Goal: Task Accomplishment & Management: Use online tool/utility

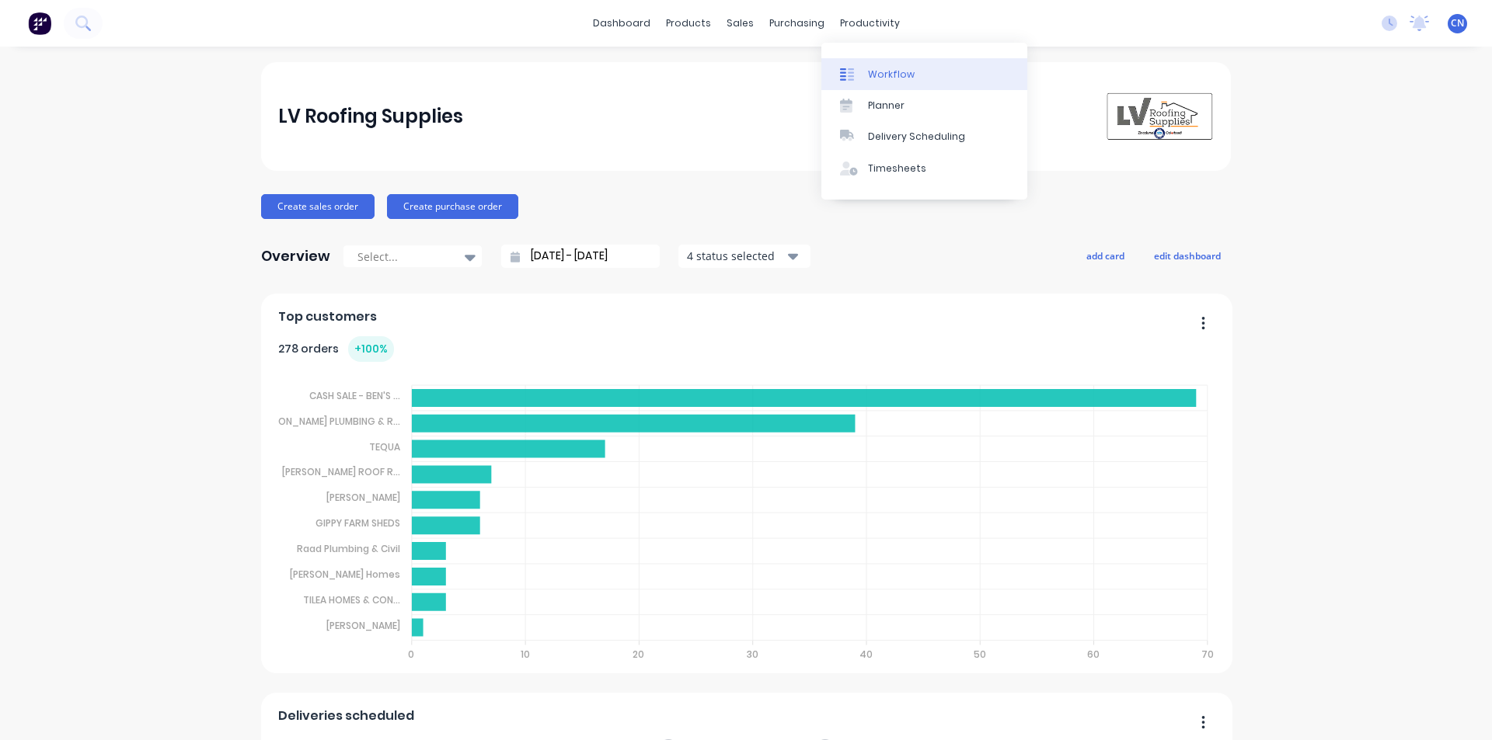
click at [881, 86] on link "Workflow" at bounding box center [924, 73] width 206 height 31
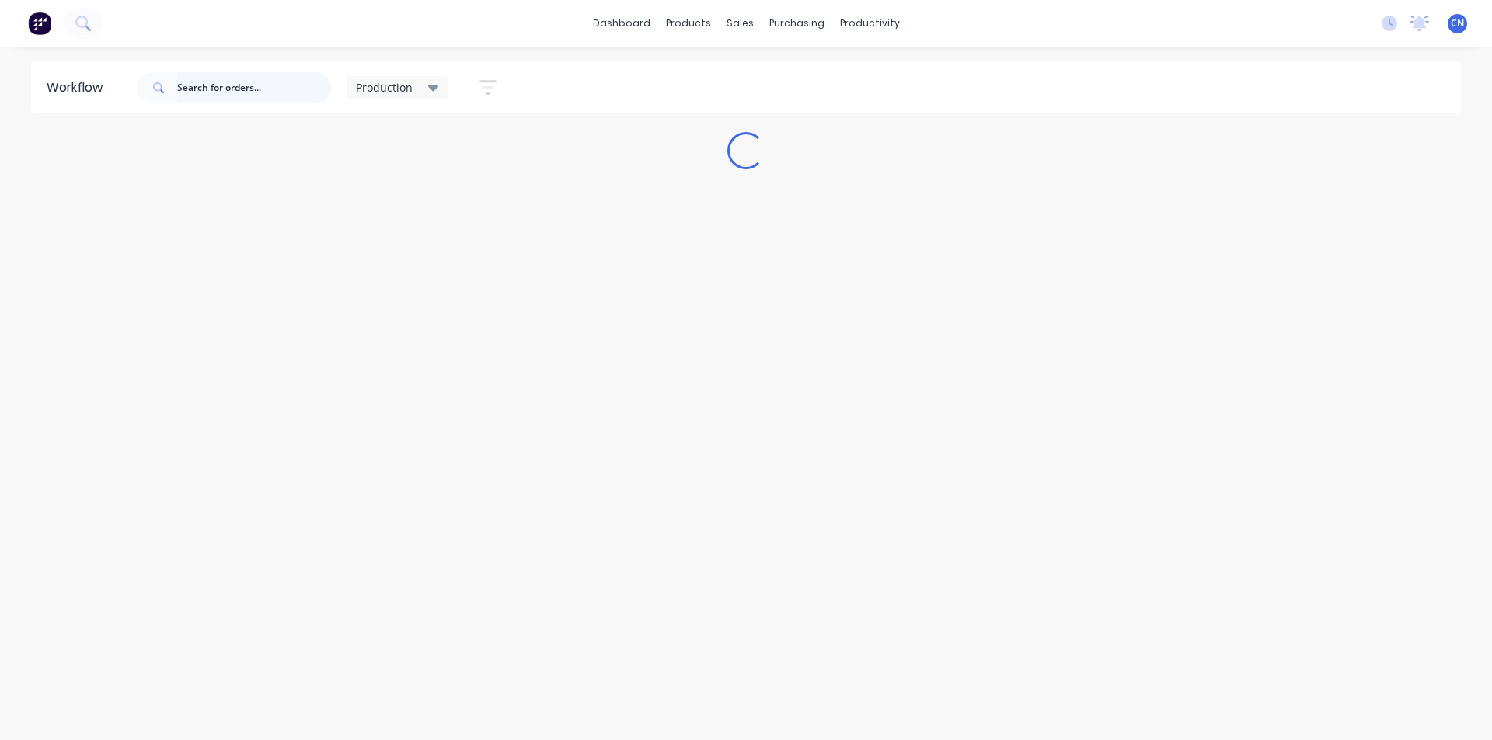
click at [249, 98] on input "text" at bounding box center [254, 87] width 154 height 31
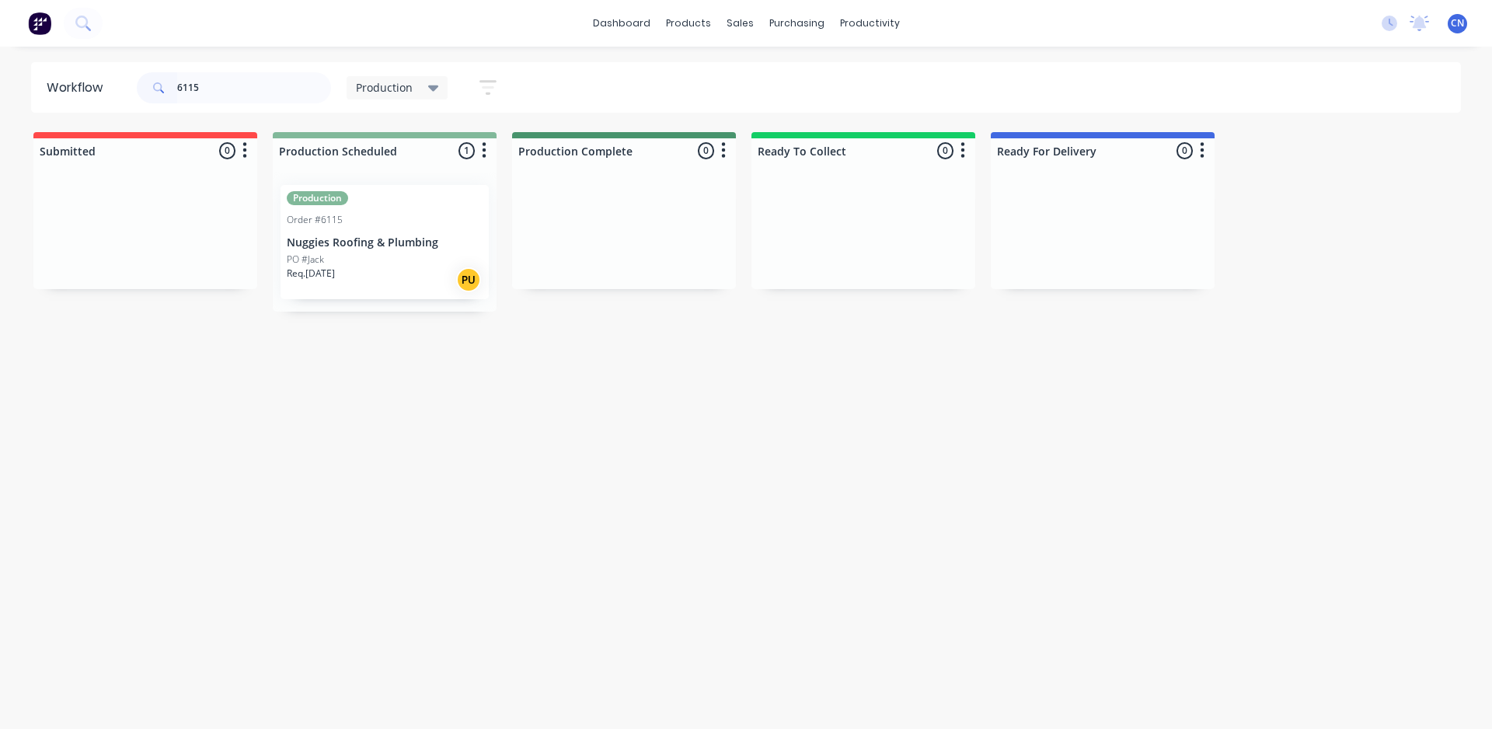
click at [385, 219] on div "Order #6115" at bounding box center [385, 220] width 196 height 14
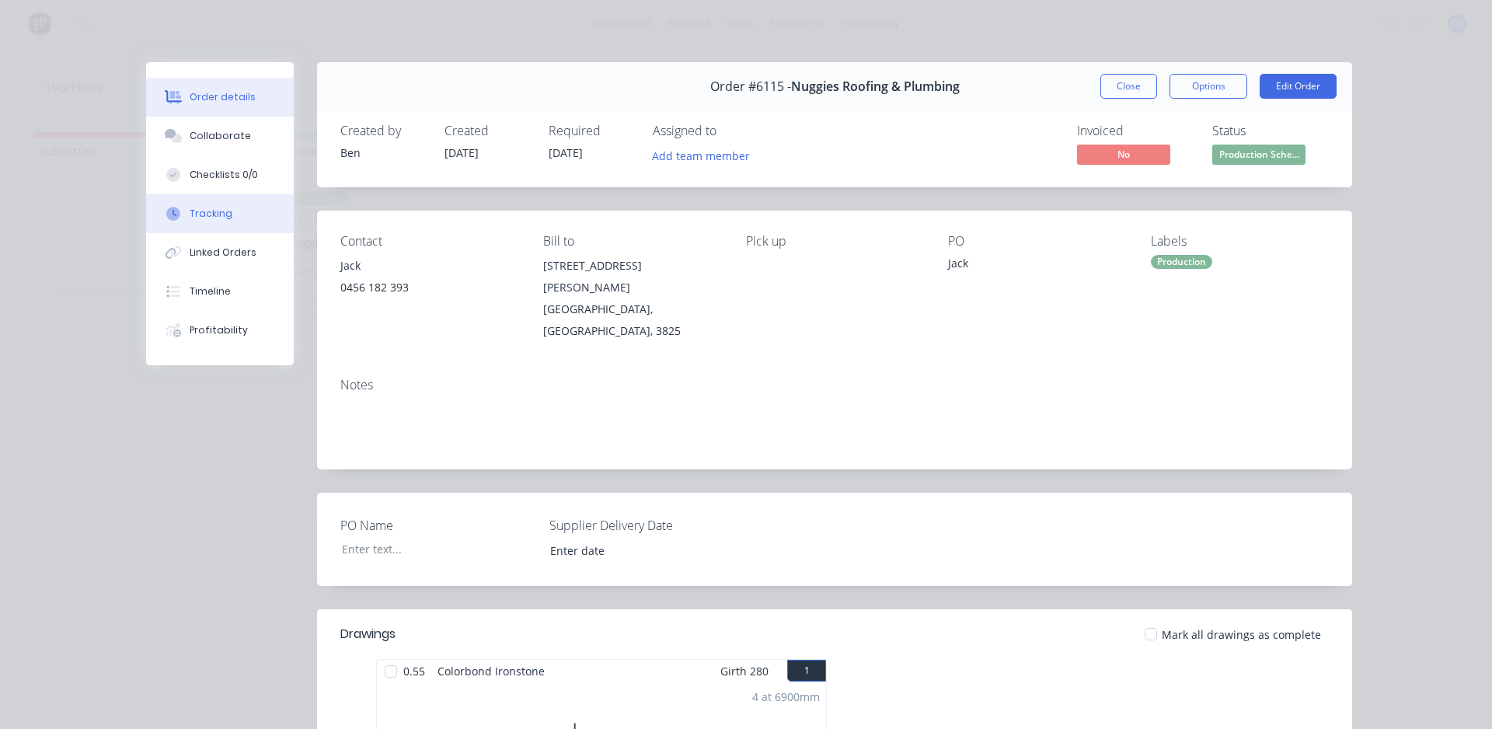
drag, startPoint x: 231, startPoint y: 216, endPoint x: 239, endPoint y: 215, distance: 7.8
click at [230, 216] on button "Tracking" at bounding box center [220, 213] width 148 height 39
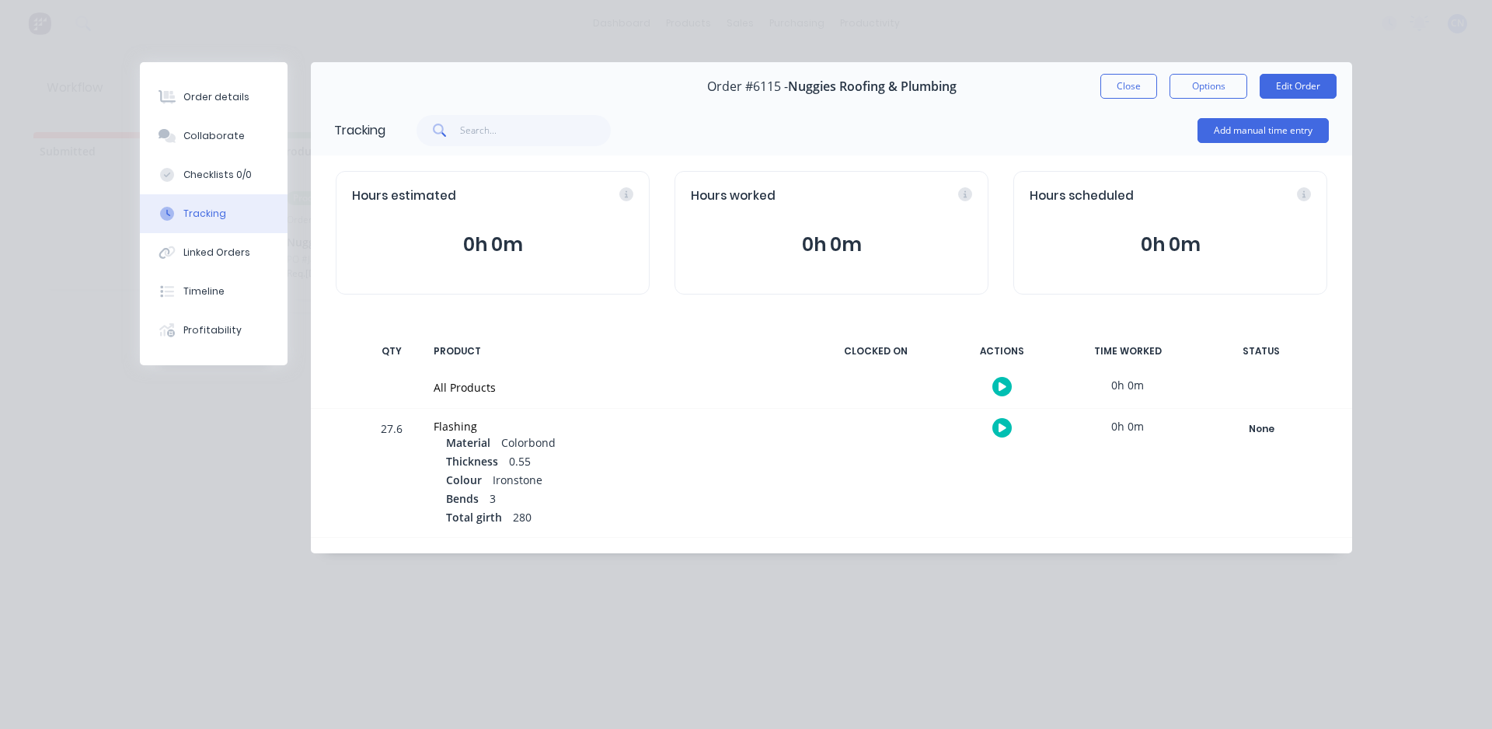
click at [1001, 379] on button "button" at bounding box center [1001, 386] width 19 height 19
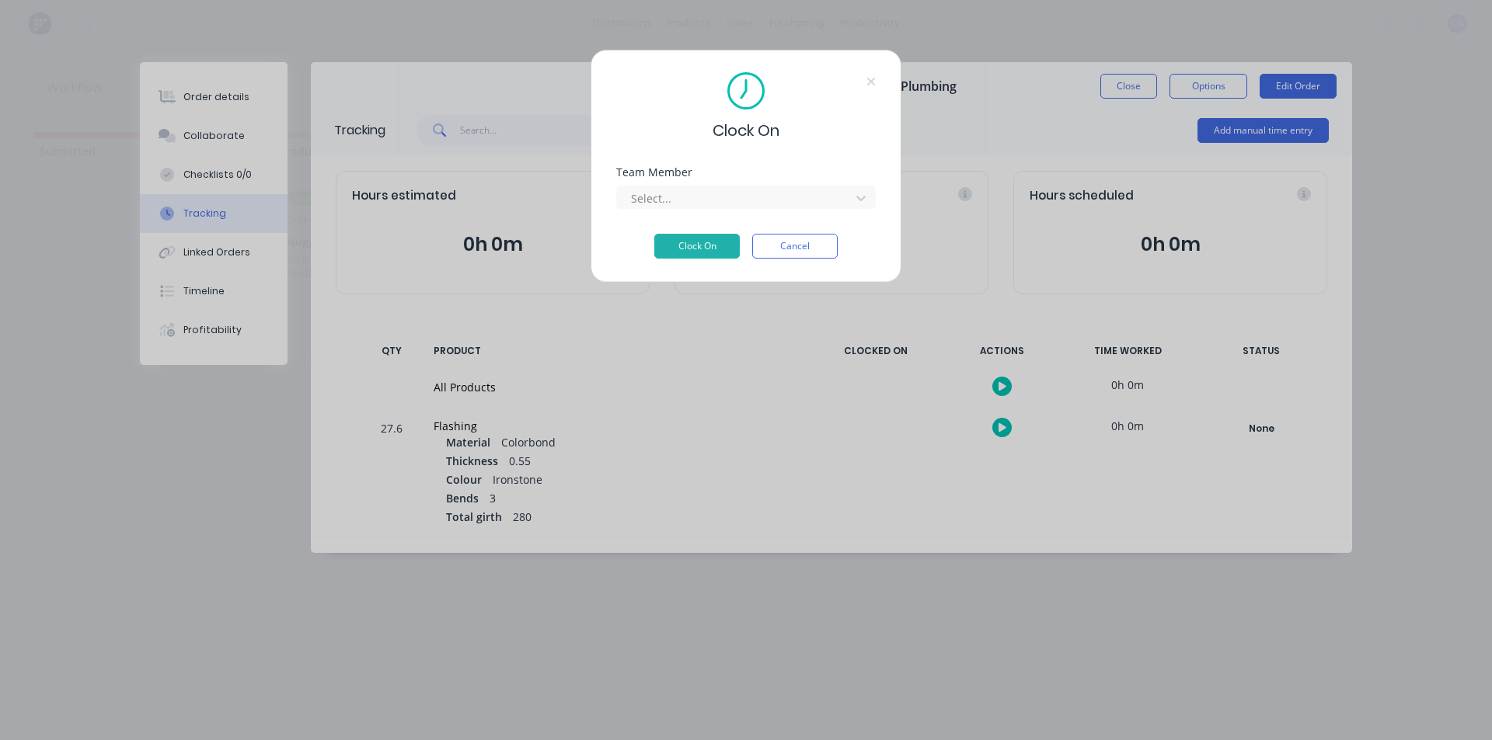
click at [701, 185] on div "Select..." at bounding box center [745, 195] width 259 height 27
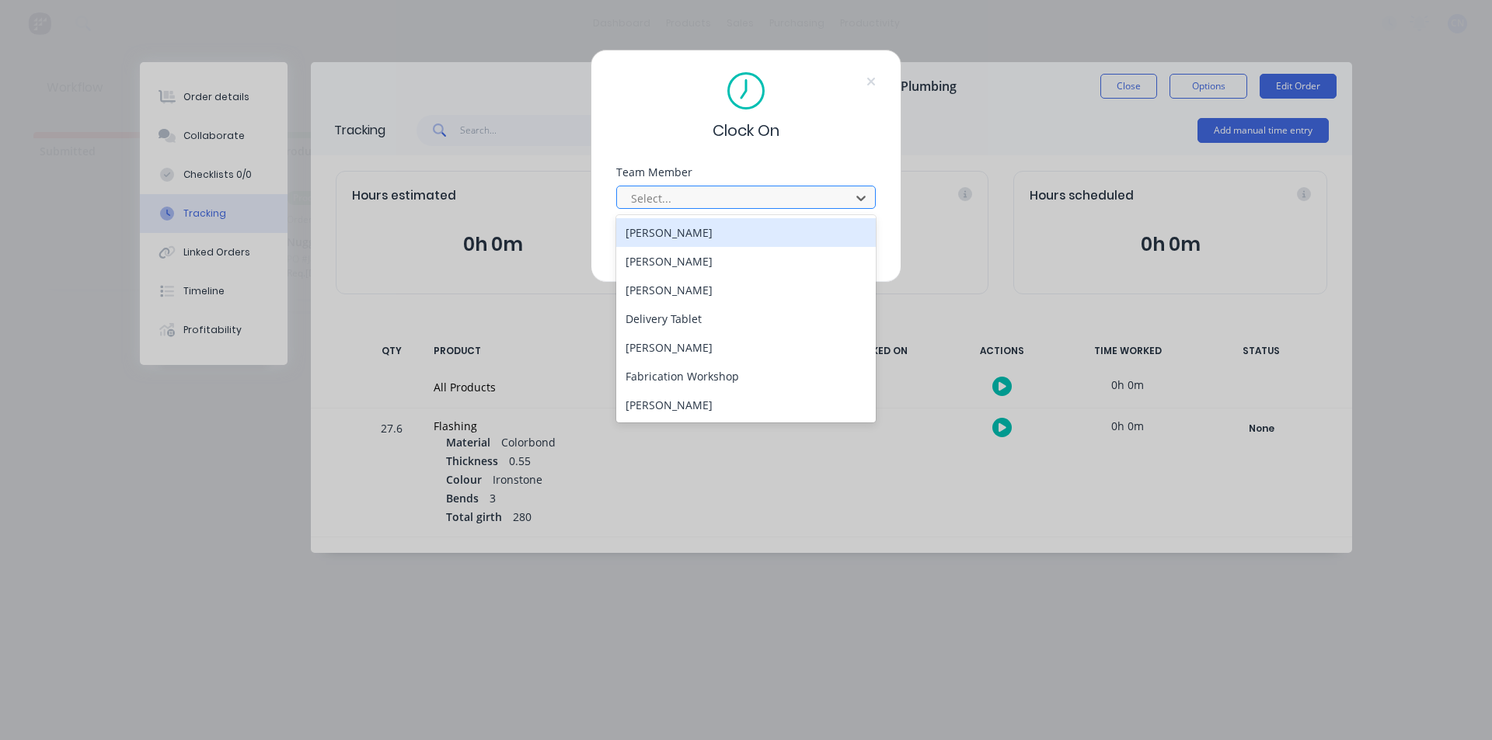
click at [701, 187] on div "Select..." at bounding box center [736, 197] width 222 height 23
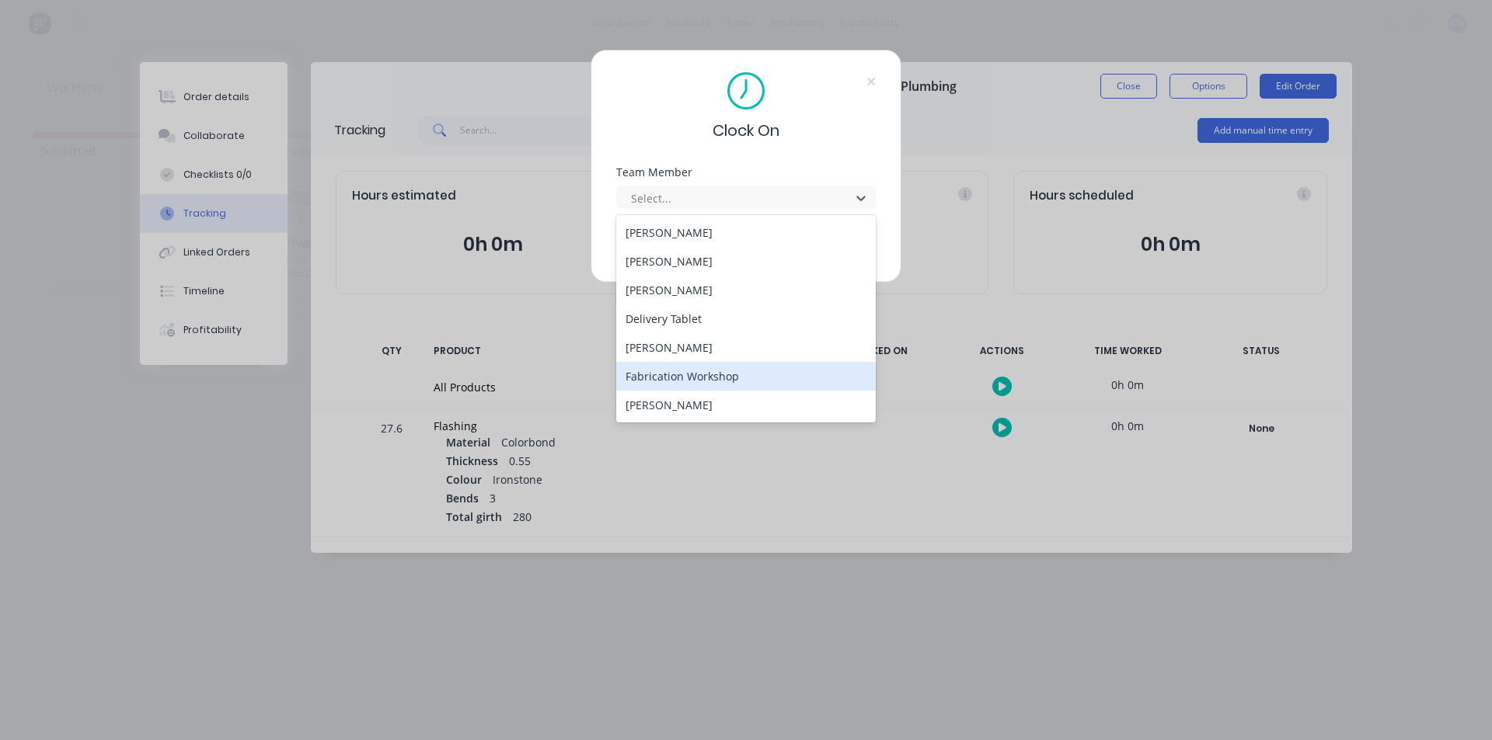
drag, startPoint x: 681, startPoint y: 374, endPoint x: 681, endPoint y: 360, distance: 14.8
click at [681, 375] on div "Fabrication Workshop" at bounding box center [745, 376] width 259 height 29
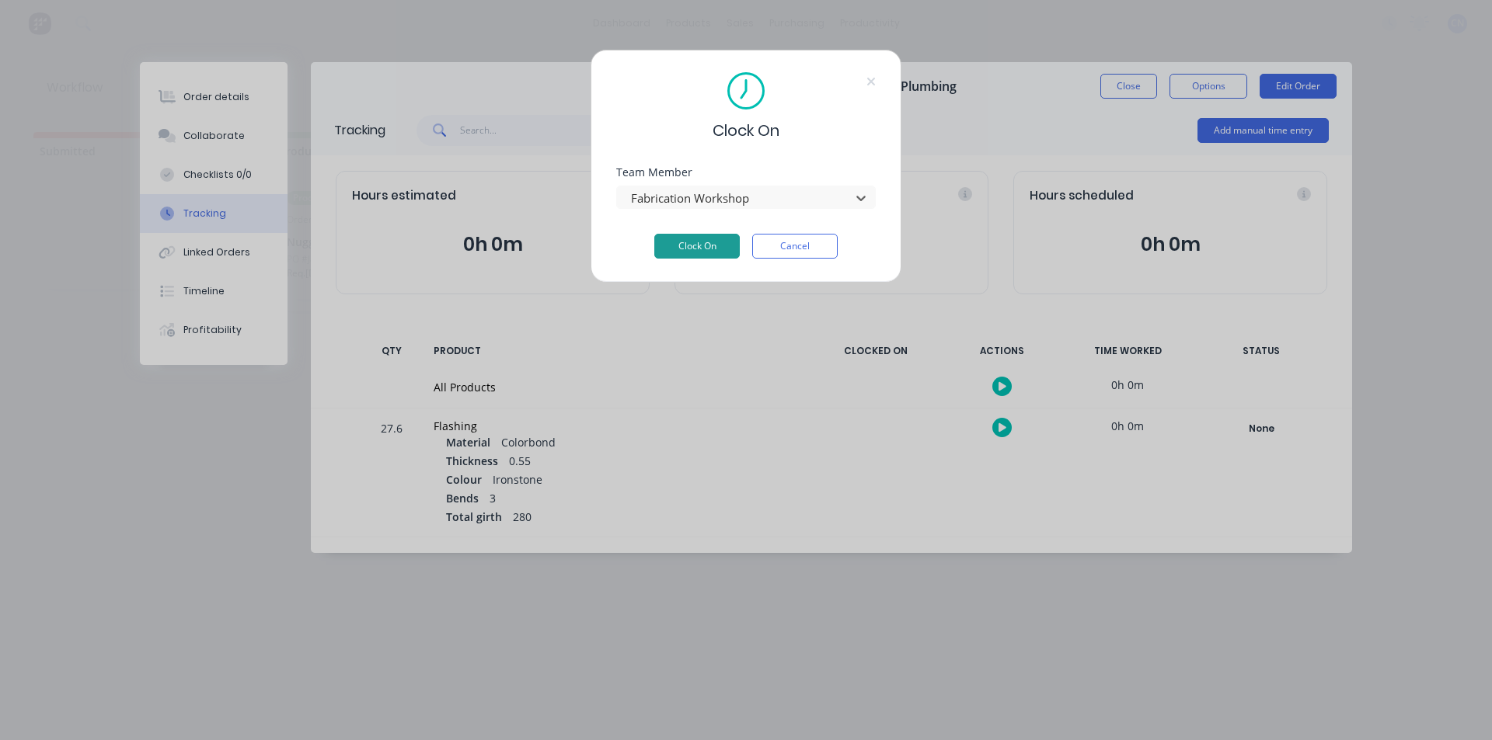
click at [681, 250] on button "Clock On" at bounding box center [696, 246] width 85 height 25
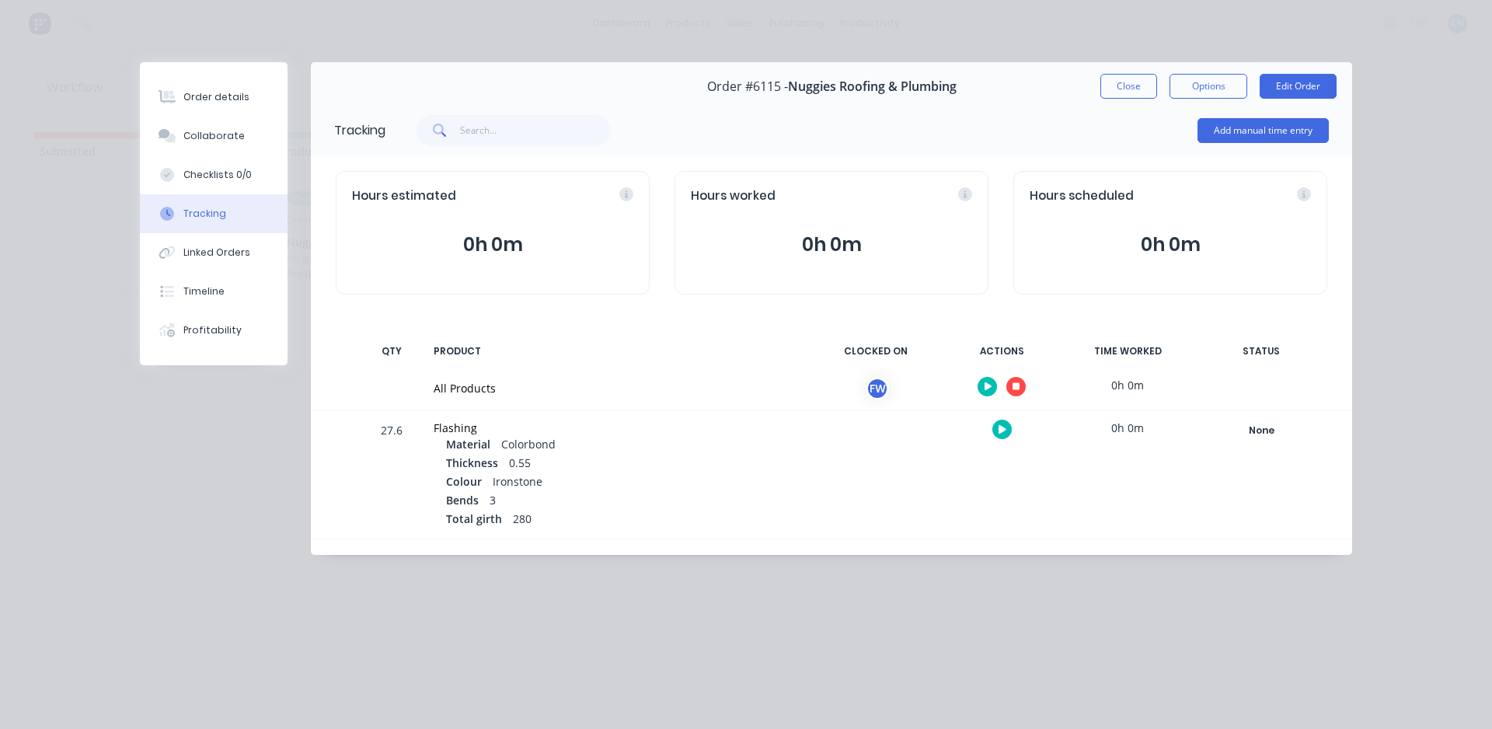
click at [1015, 392] on button "button" at bounding box center [1015, 386] width 19 height 19
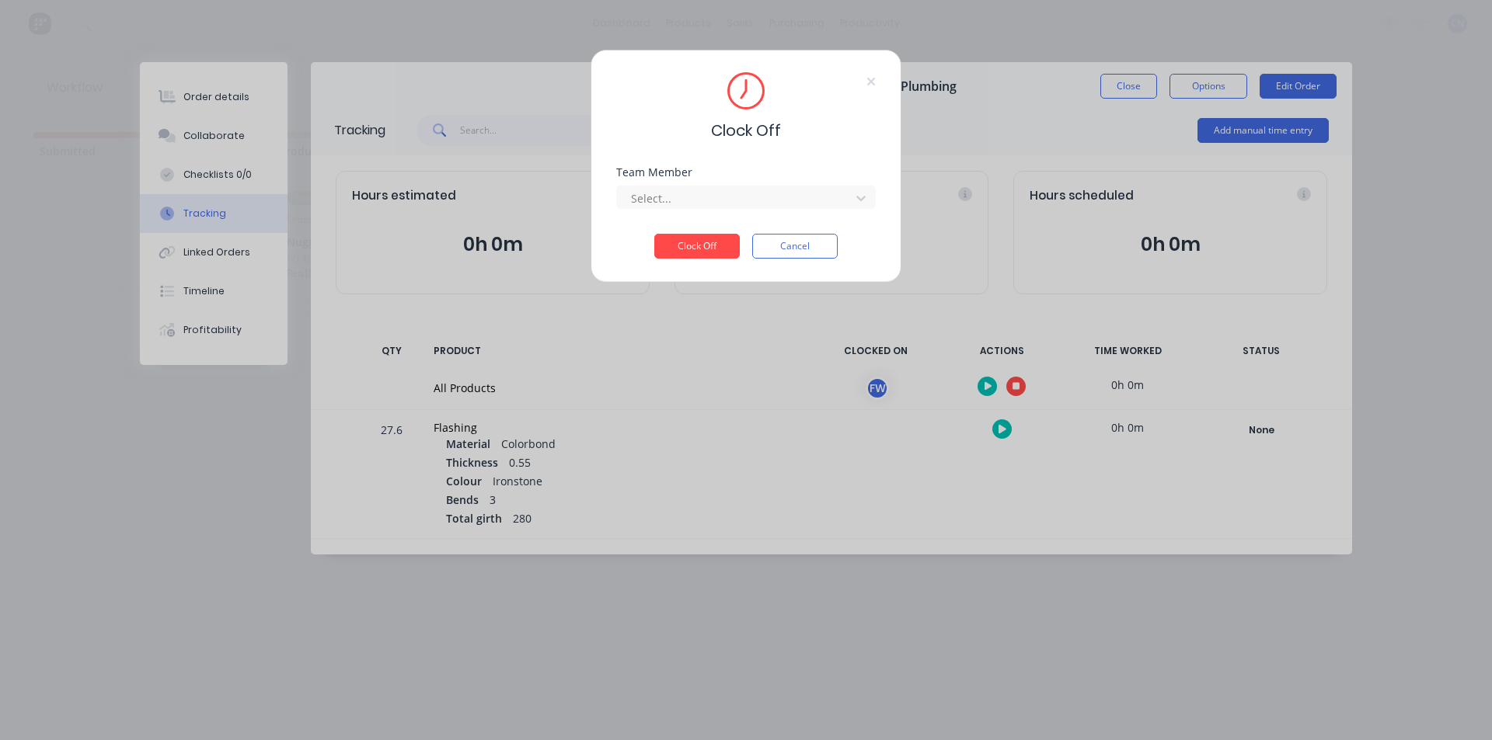
click at [737, 211] on div "Team Member Select..." at bounding box center [745, 200] width 259 height 67
click at [694, 207] on div "Select..." at bounding box center [736, 197] width 222 height 23
click at [672, 235] on div "Fabrication Workshop" at bounding box center [745, 232] width 259 height 29
click at [684, 250] on button "Clock Off" at bounding box center [696, 246] width 85 height 25
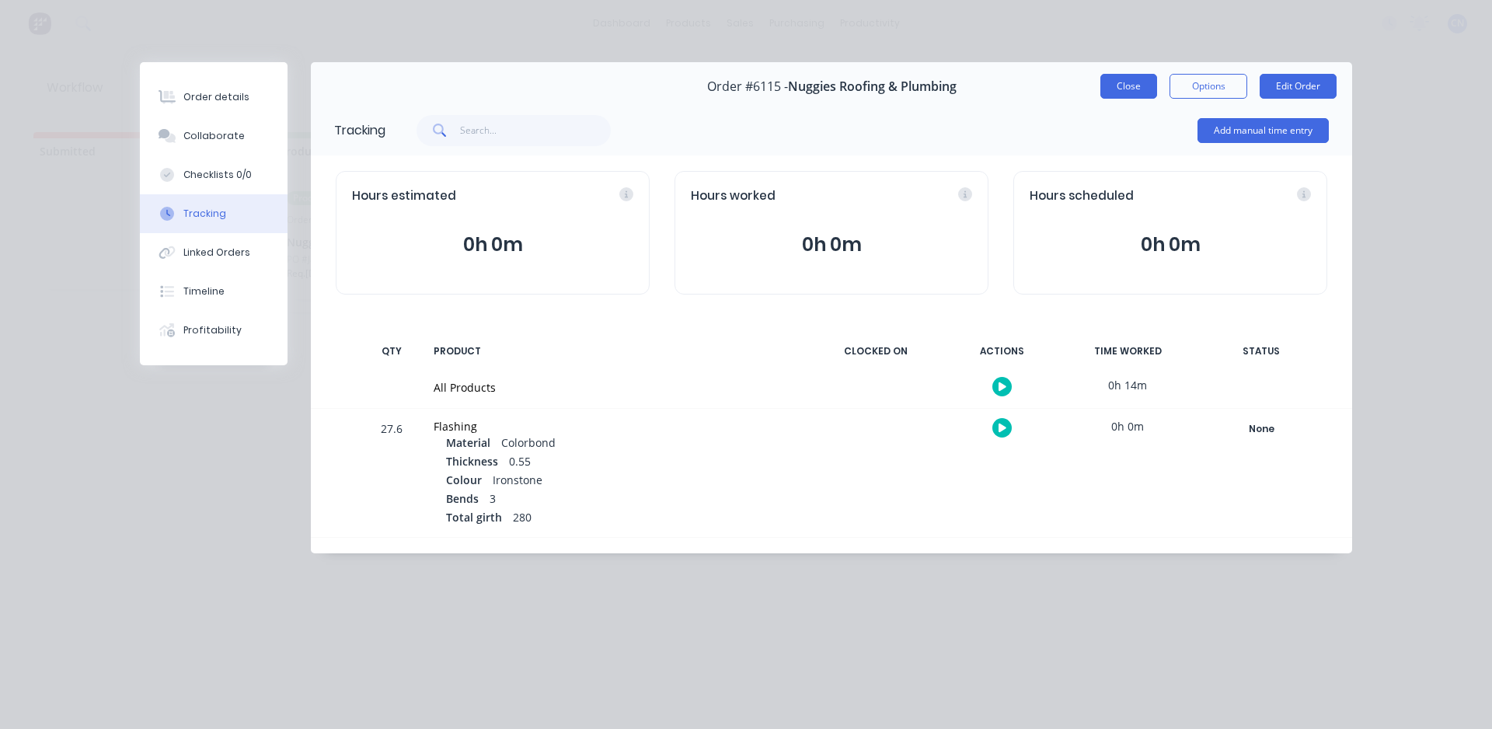
click at [1136, 83] on button "Close" at bounding box center [1128, 86] width 57 height 25
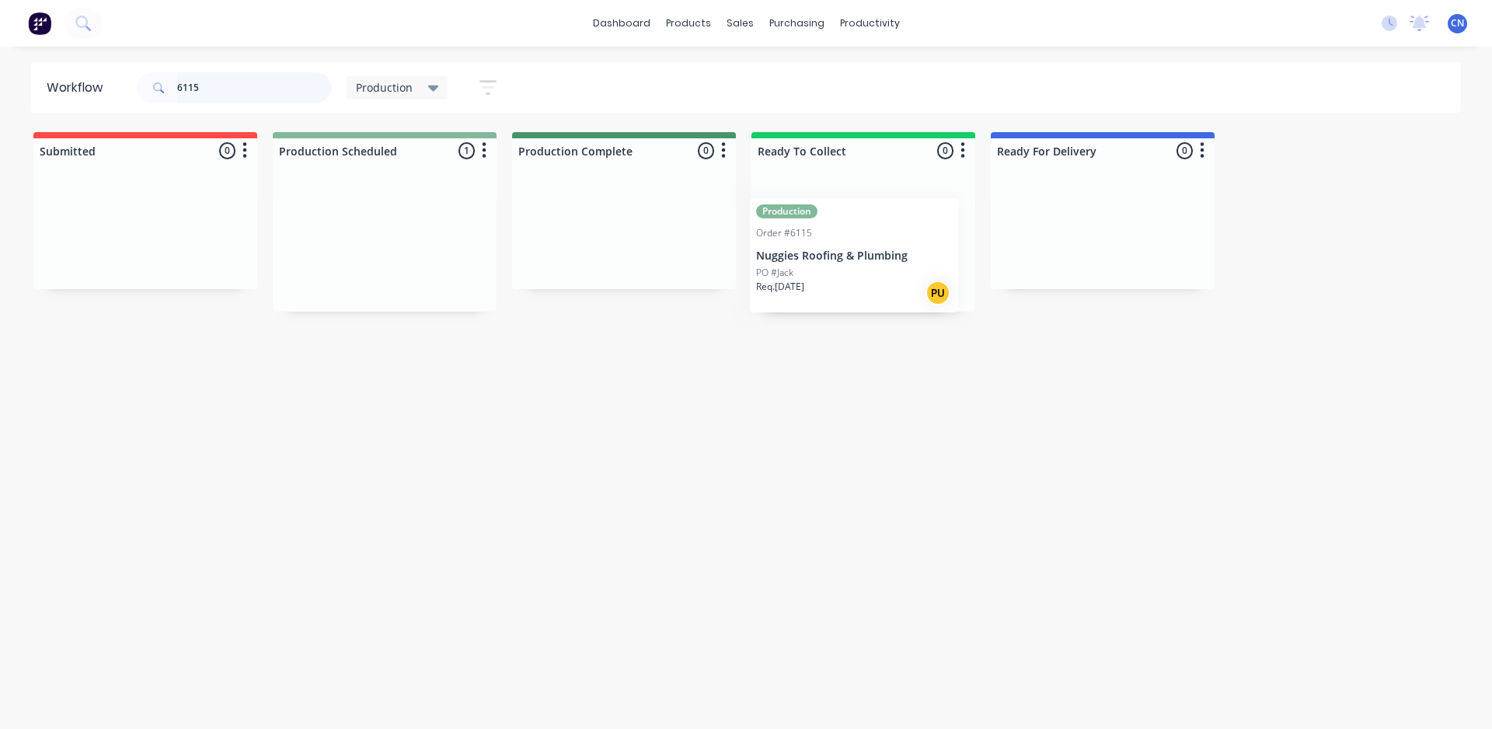
drag, startPoint x: 404, startPoint y: 244, endPoint x: 877, endPoint y: 257, distance: 473.3
click at [877, 257] on div "Submitted 0 Summaries Total order value Invoiced to date To be invoiced Product…" at bounding box center [1170, 221] width 2365 height 179
drag, startPoint x: 200, startPoint y: 83, endPoint x: 172, endPoint y: 86, distance: 27.4
click at [127, 82] on header "Workflow 6115 Production Save new view None edit Production (Default) edit Comp…" at bounding box center [746, 87] width 1430 height 50
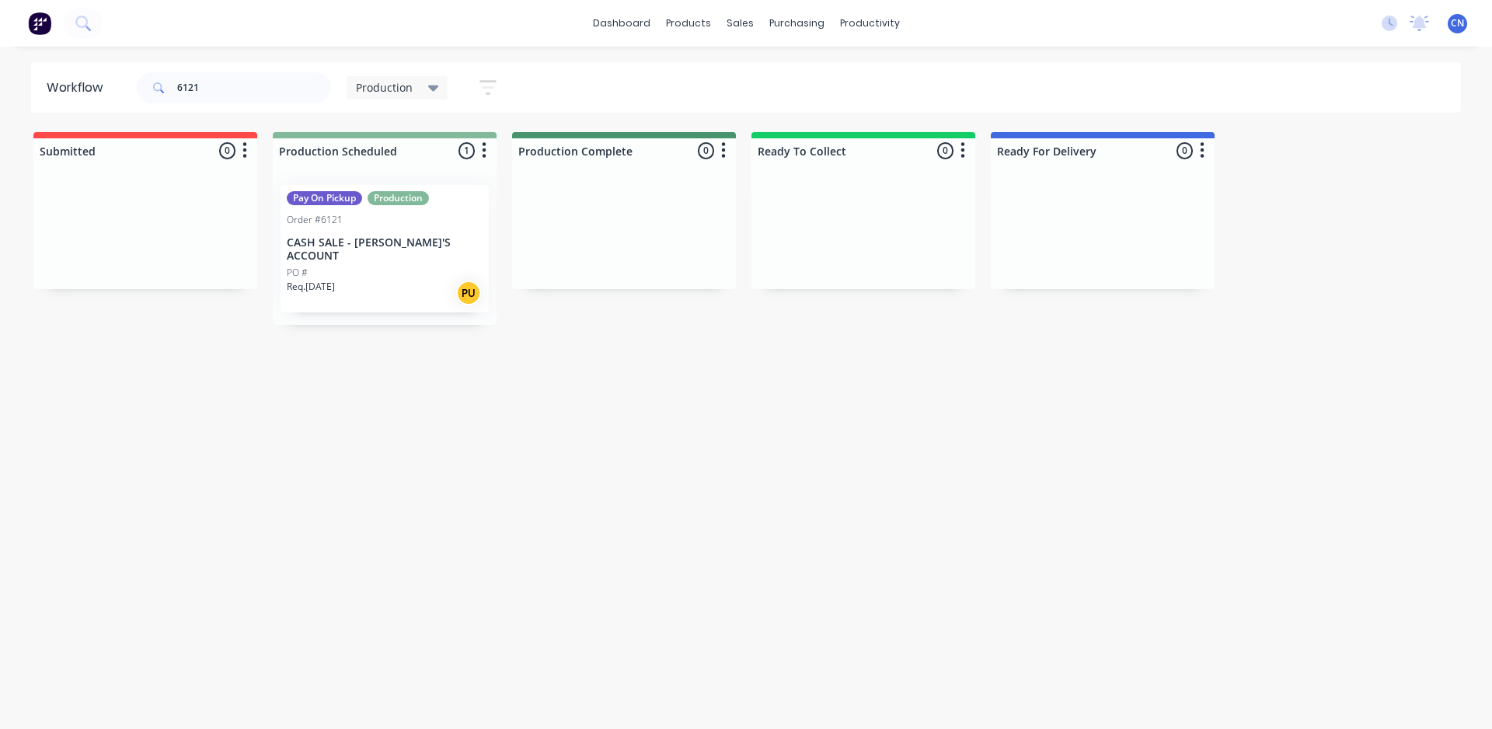
click at [374, 229] on div "Pay On Pickup Production Order #6121 CASH SALE - BEN'S ACCOUNT PO # Req. [DATE]…" at bounding box center [384, 248] width 208 height 127
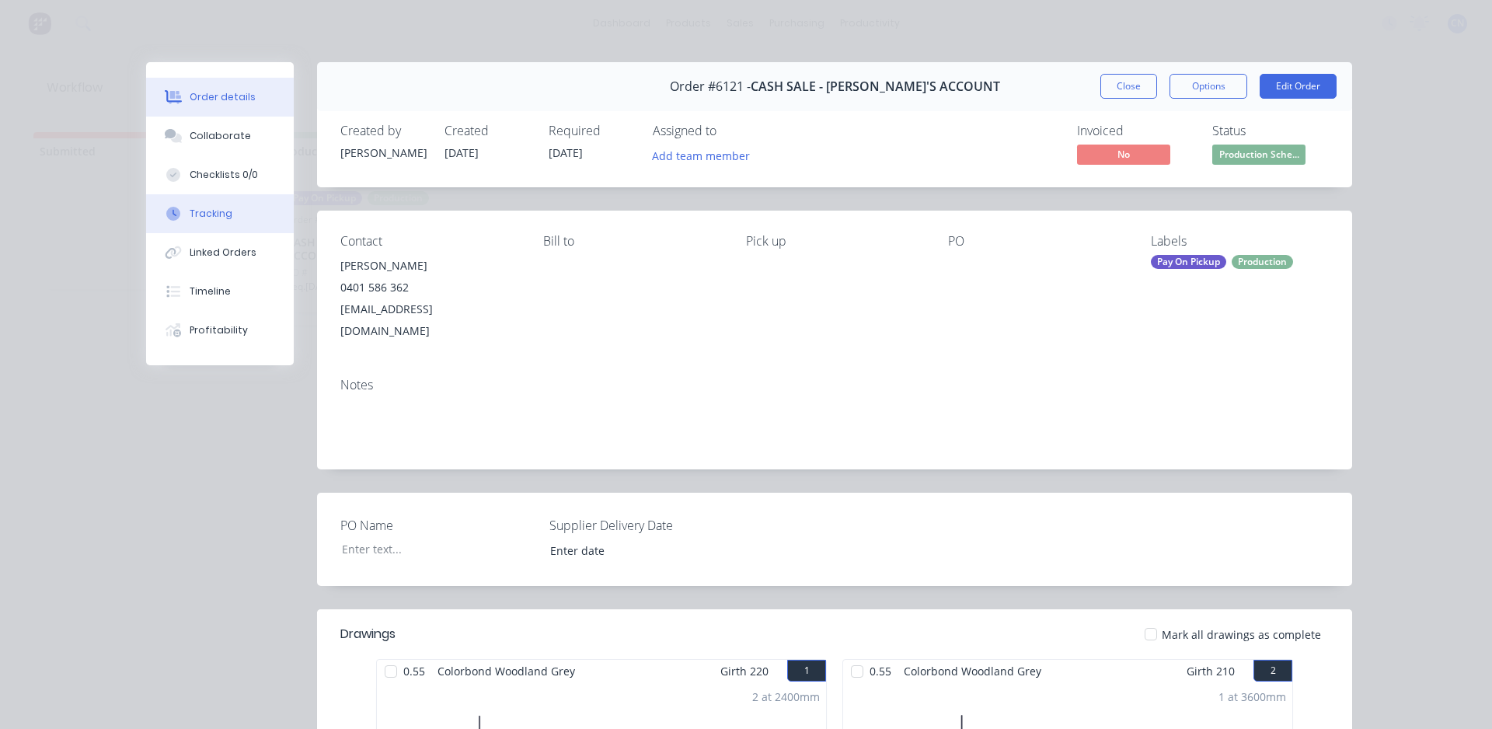
click at [211, 218] on div "Tracking" at bounding box center [211, 214] width 43 height 14
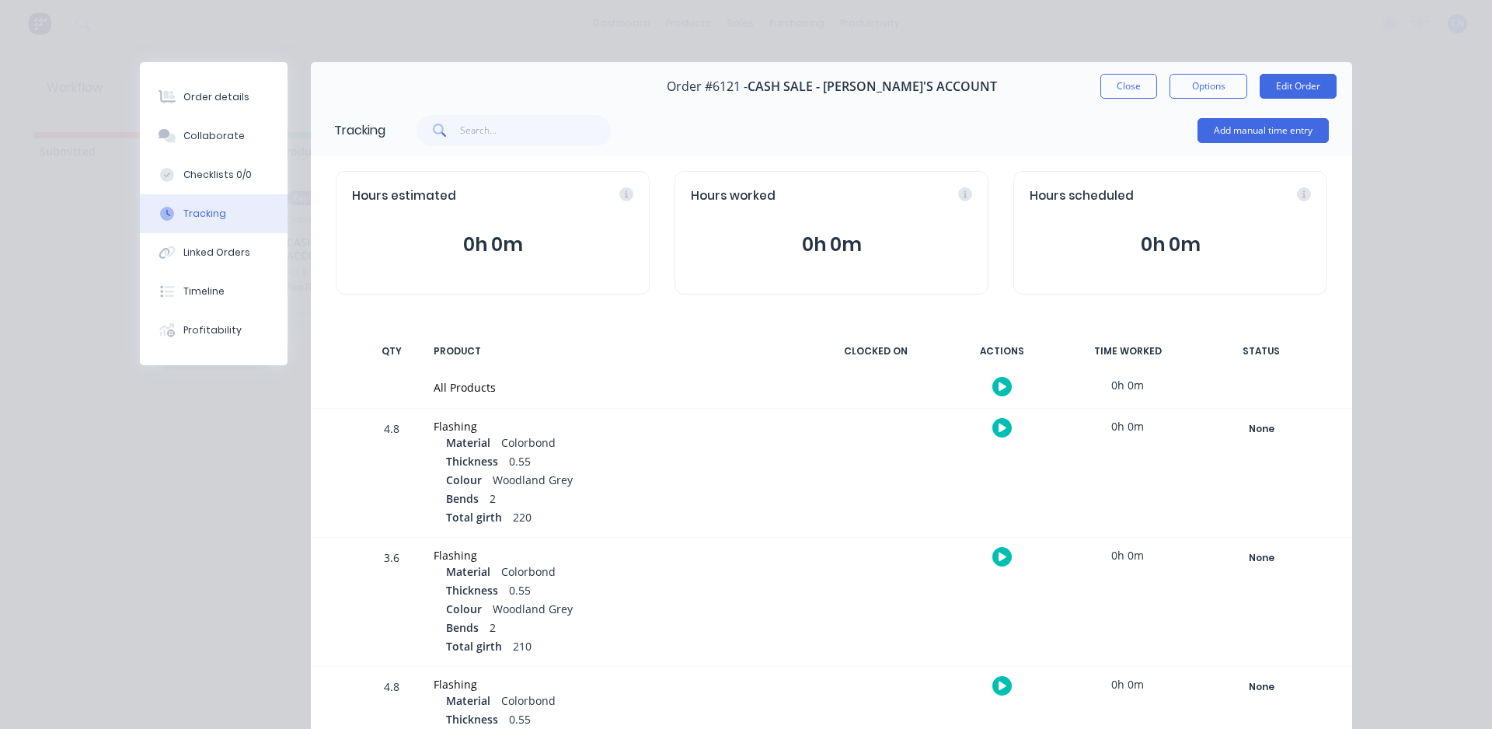
click at [998, 385] on icon "button" at bounding box center [1002, 386] width 8 height 9
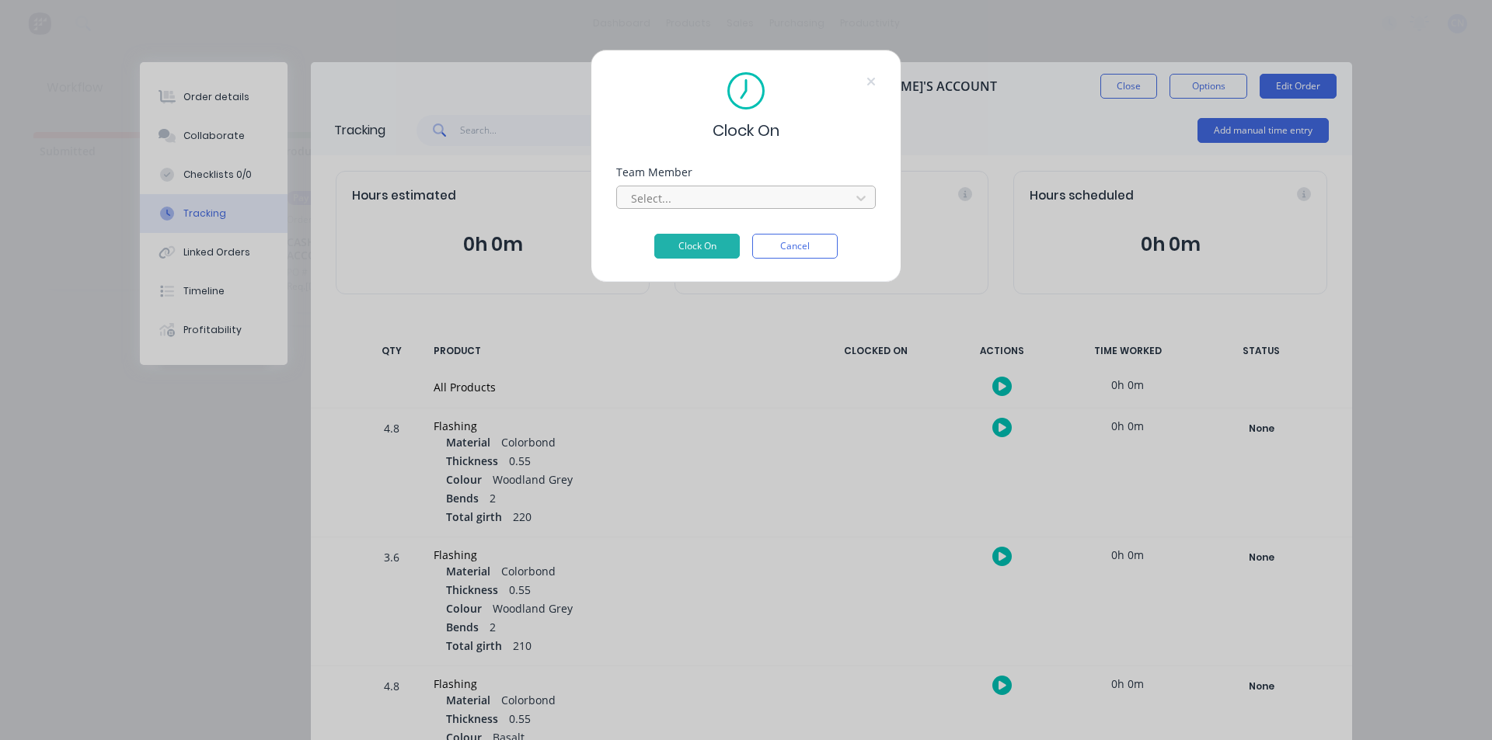
click at [712, 190] on div at bounding box center [735, 198] width 213 height 19
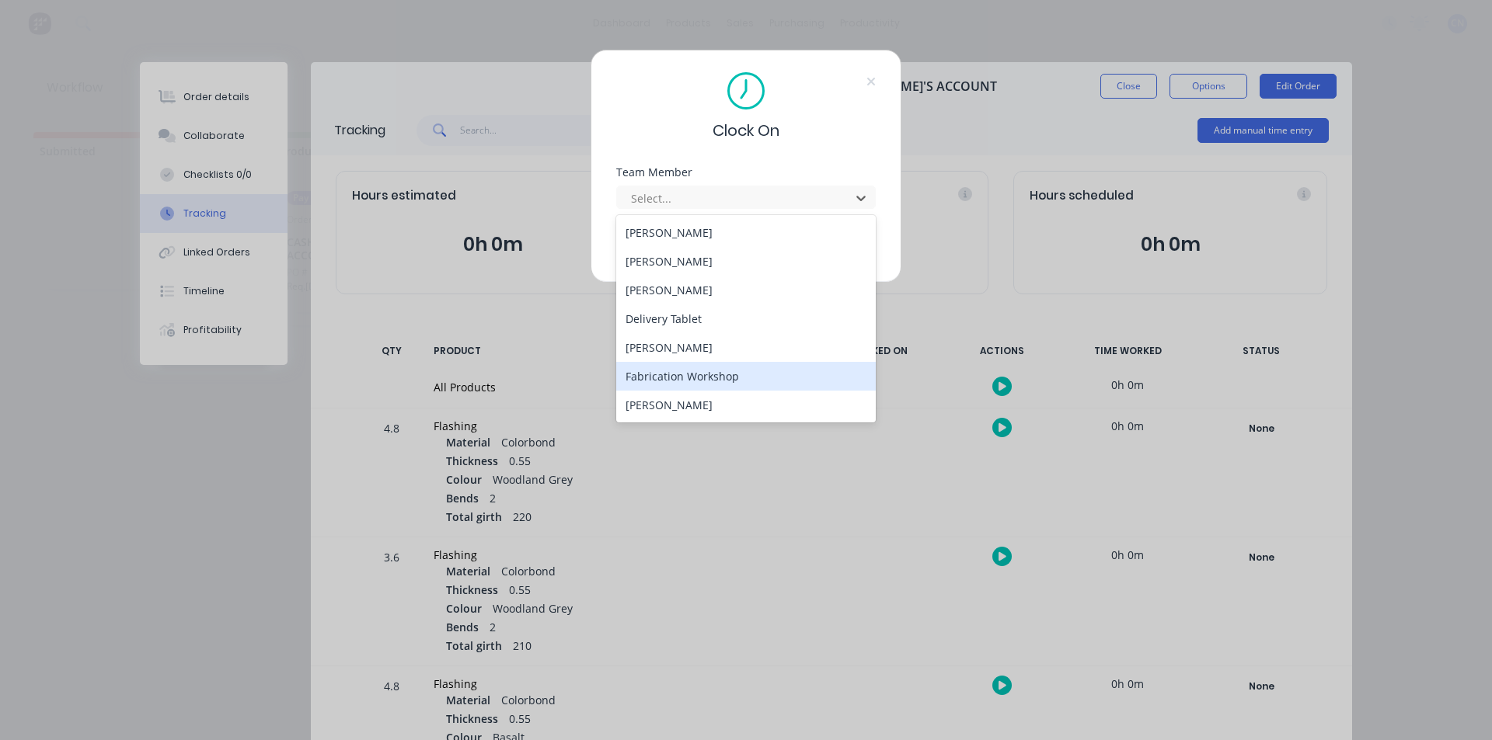
click at [661, 378] on div "Fabrication Workshop" at bounding box center [745, 376] width 259 height 29
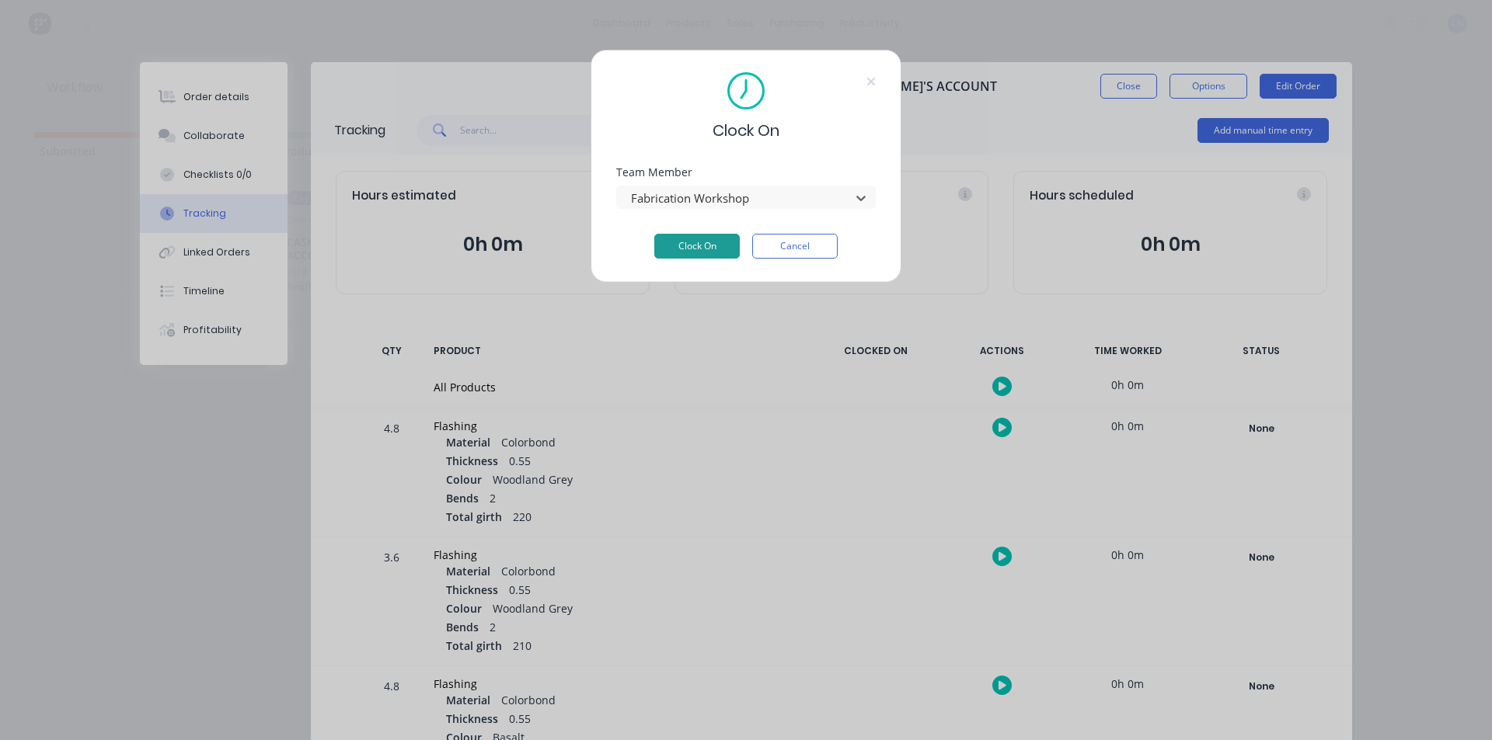
click at [672, 236] on button "Clock On" at bounding box center [696, 246] width 85 height 25
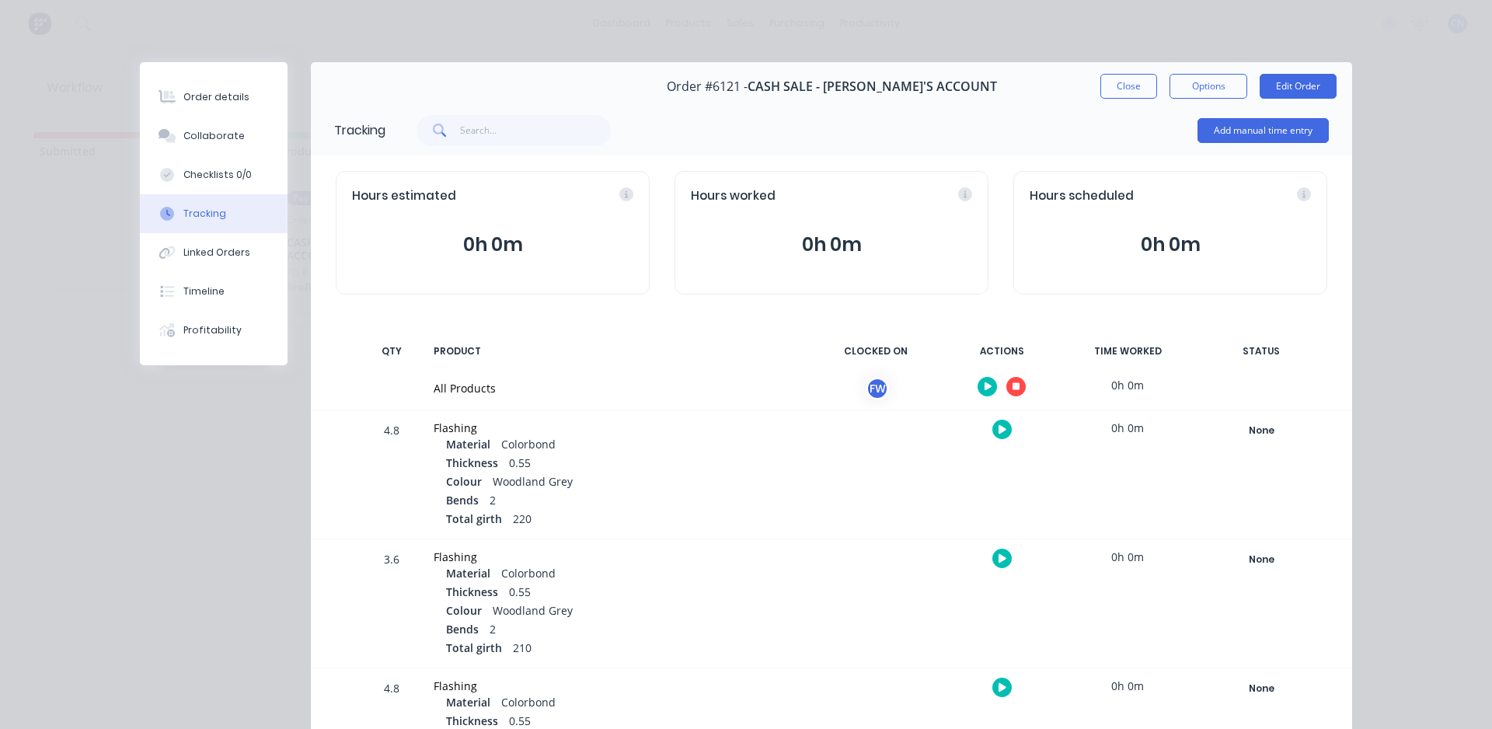
click at [1014, 386] on button "button" at bounding box center [1015, 386] width 19 height 19
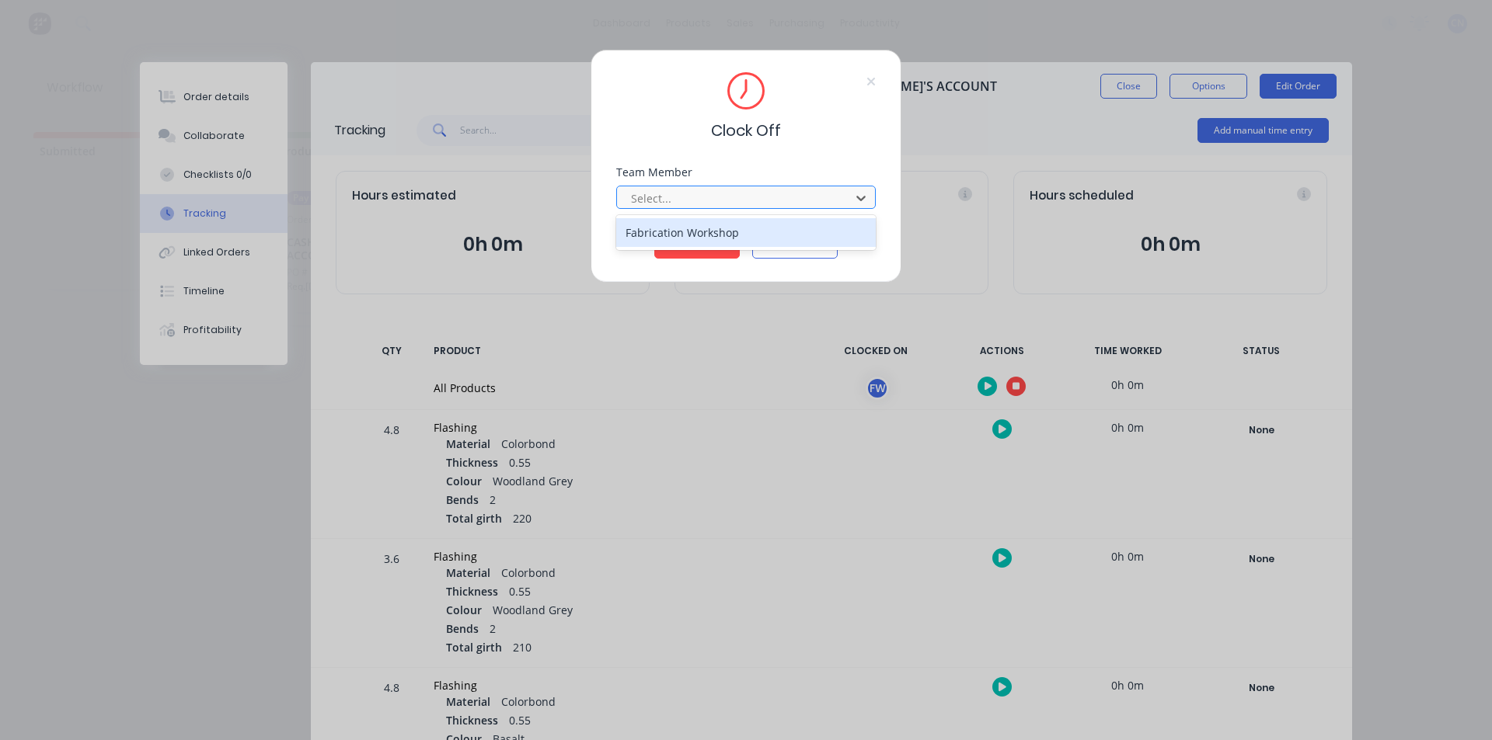
click at [739, 208] on div "Select..." at bounding box center [736, 197] width 222 height 23
click at [705, 233] on div "Fabrication Workshop" at bounding box center [745, 232] width 259 height 29
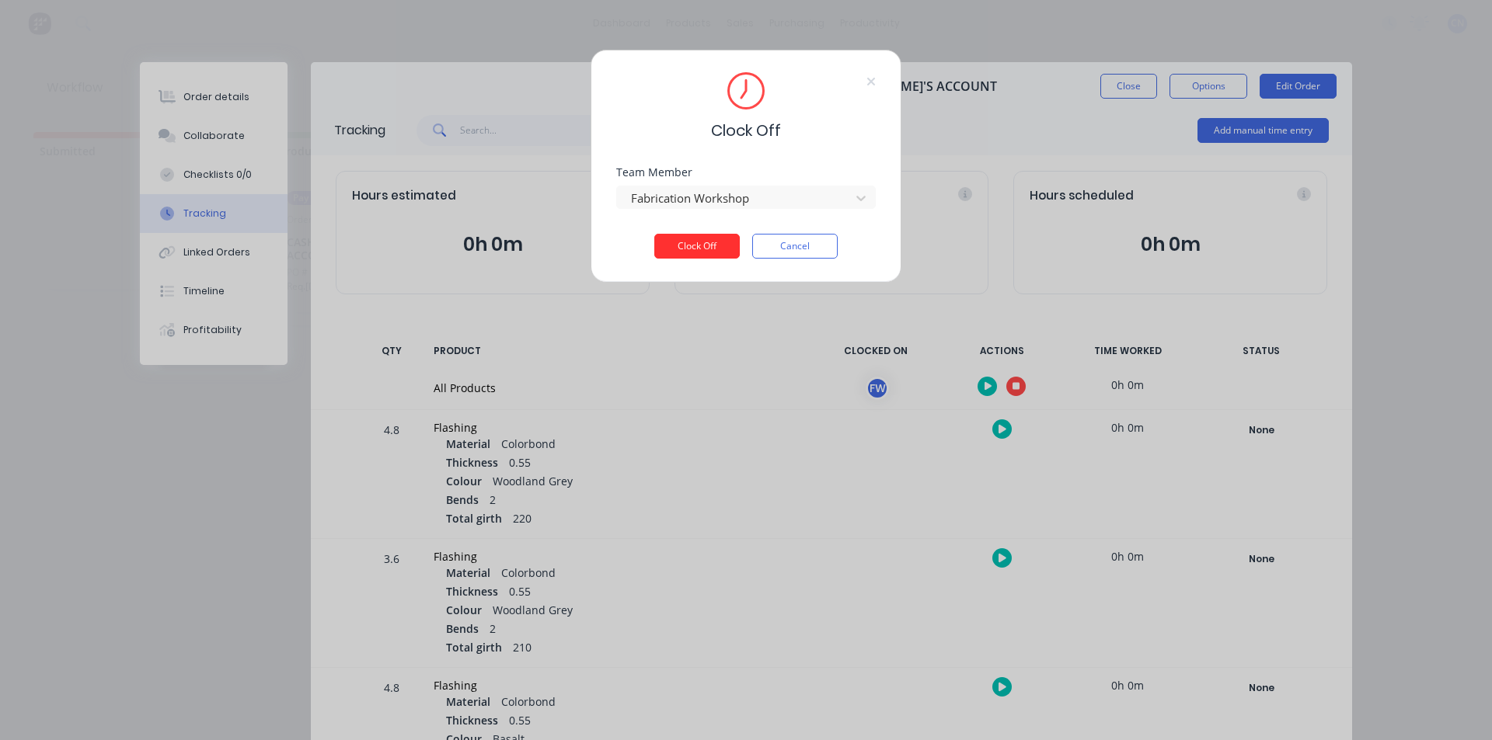
click at [705, 241] on button "Clock Off" at bounding box center [696, 246] width 85 height 25
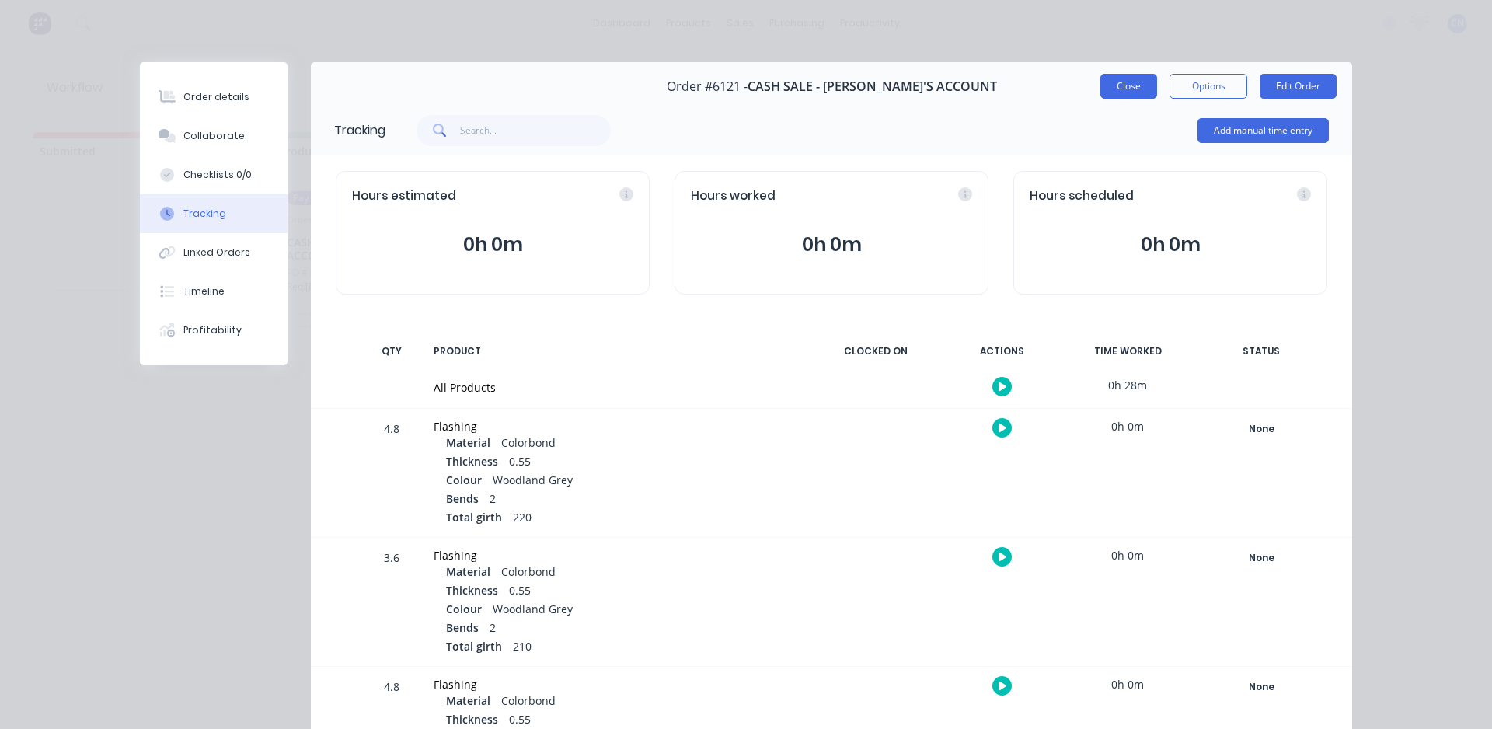
click at [1116, 90] on button "Close" at bounding box center [1128, 86] width 57 height 25
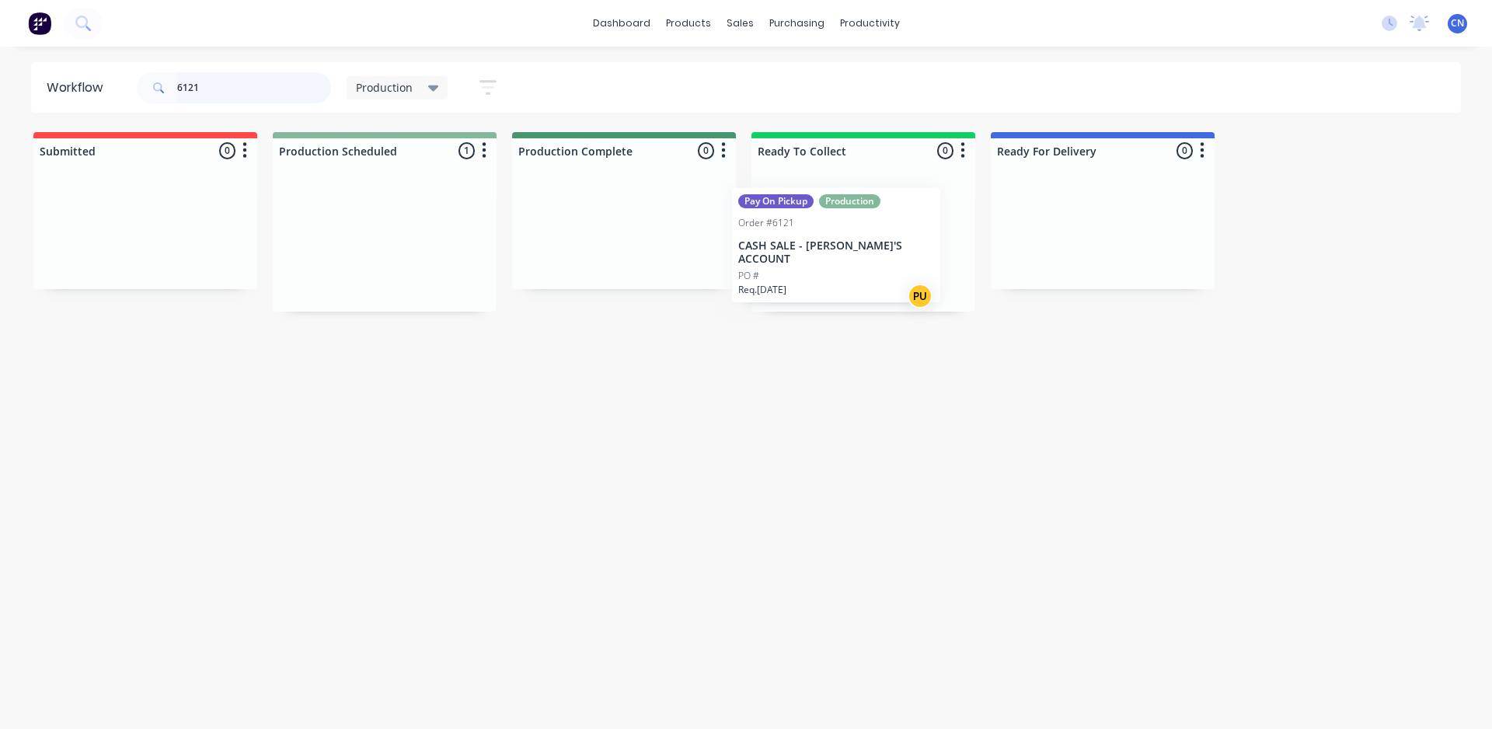
drag, startPoint x: 400, startPoint y: 271, endPoint x: 432, endPoint y: 149, distance: 126.1
click at [860, 274] on div "Submitted 0 Summaries Total order value Invoiced to date To be invoiced Product…" at bounding box center [1170, 221] width 2365 height 179
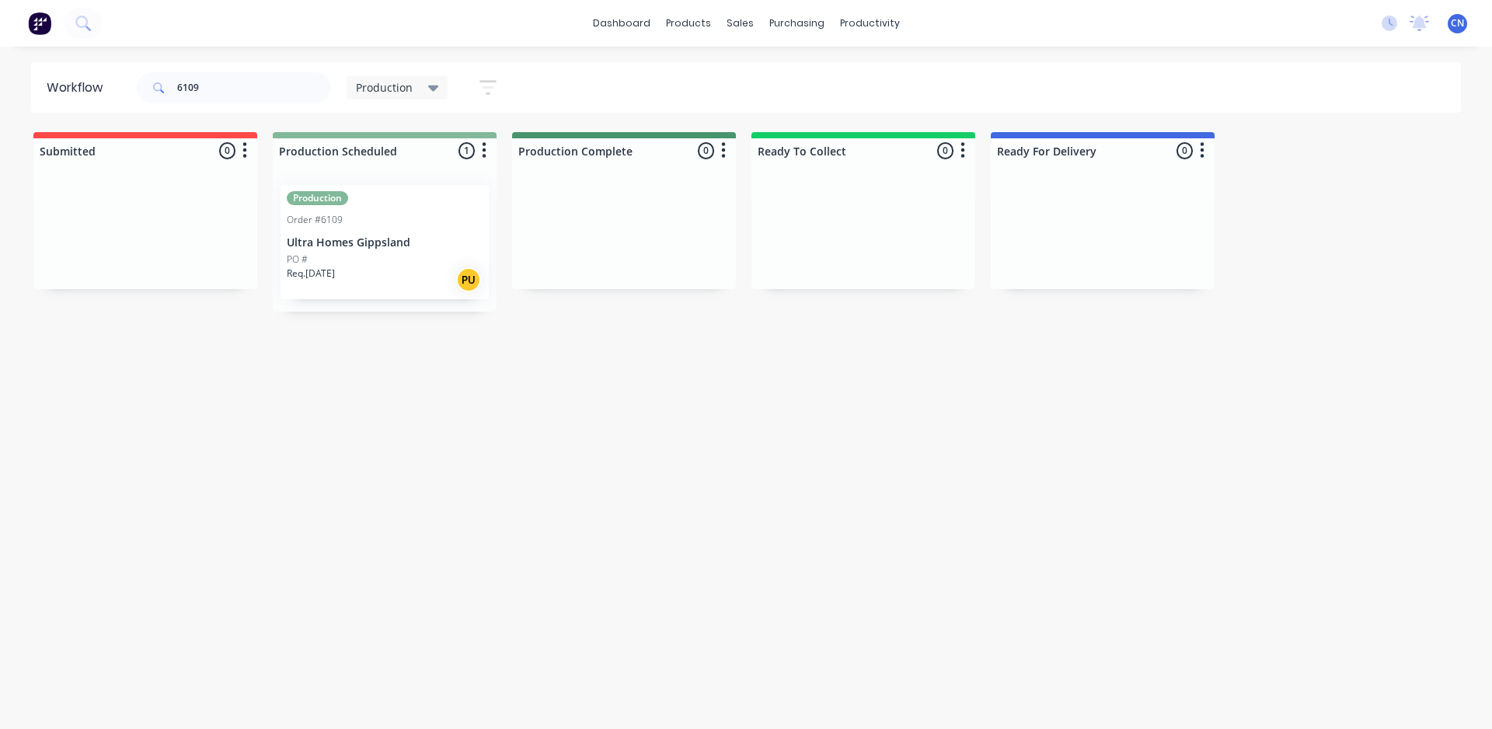
click at [350, 253] on div "PO #" at bounding box center [385, 259] width 196 height 14
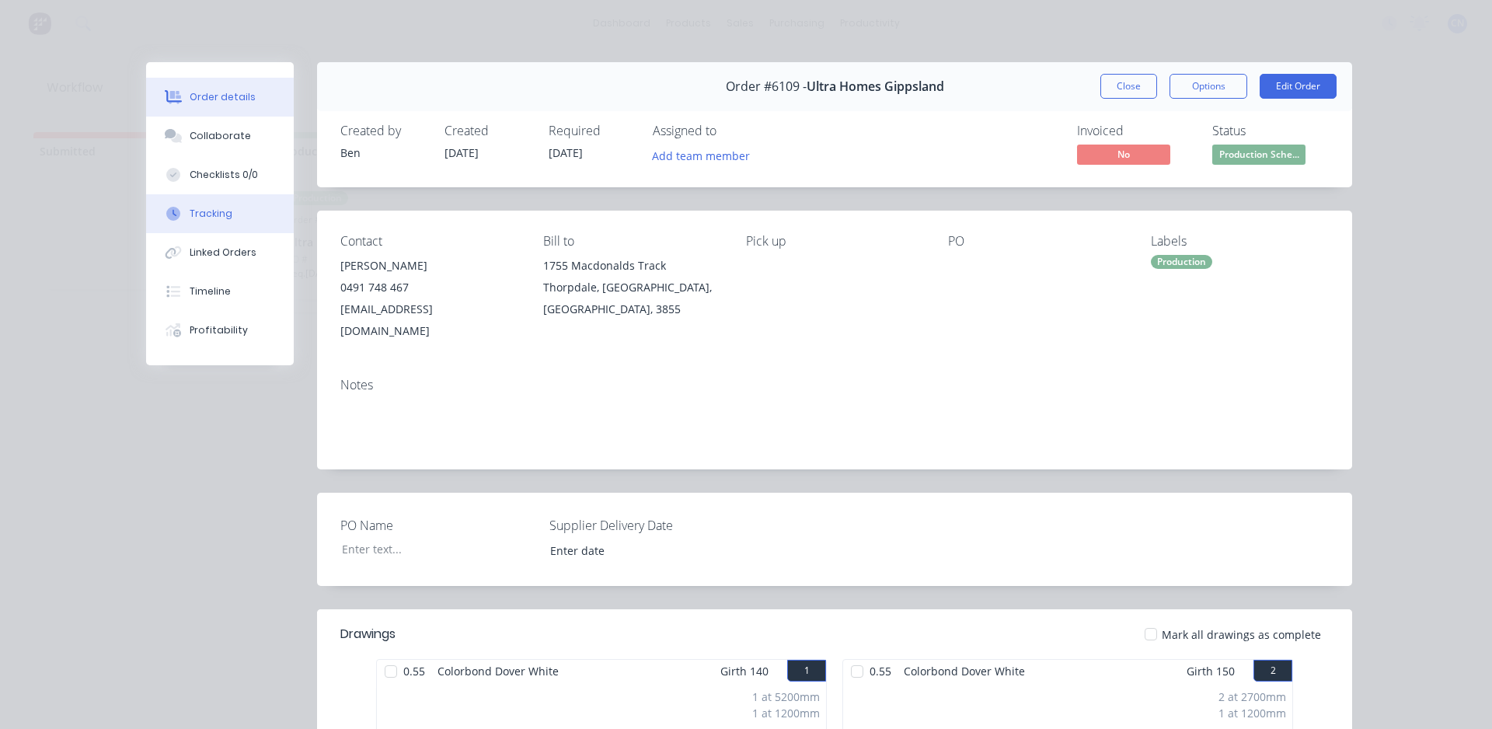
click at [221, 207] on div "Tracking" at bounding box center [211, 214] width 43 height 14
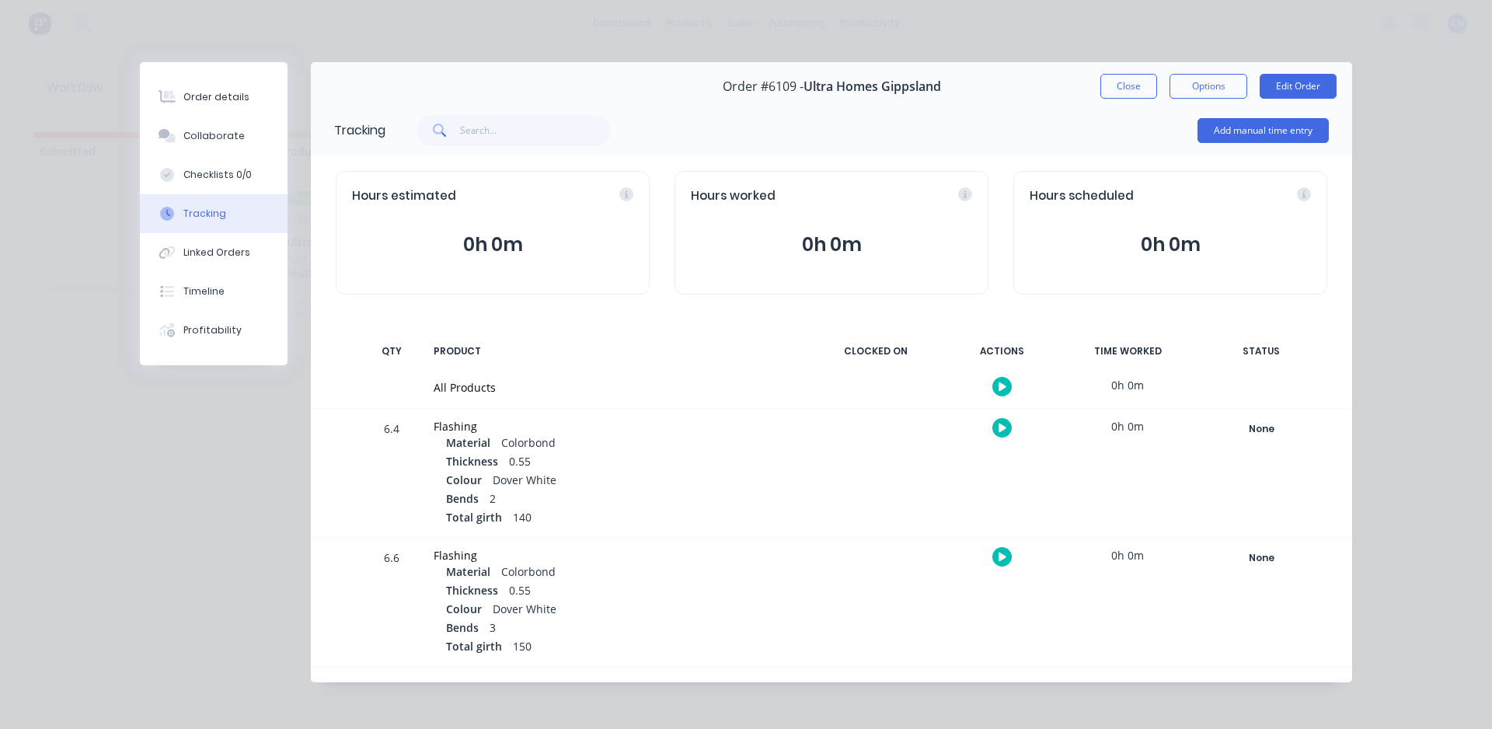
click at [992, 388] on button "button" at bounding box center [1001, 386] width 19 height 19
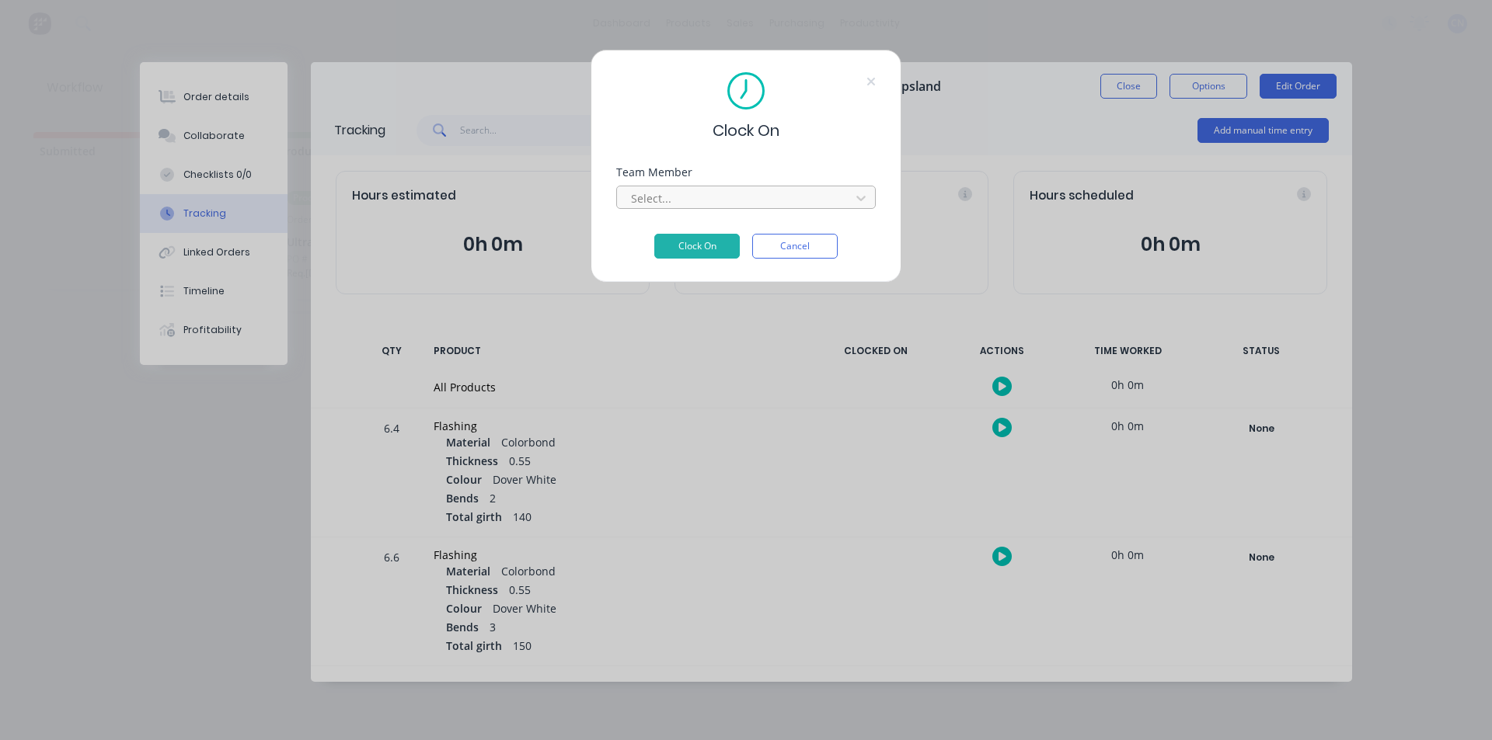
click at [716, 200] on div at bounding box center [735, 198] width 213 height 19
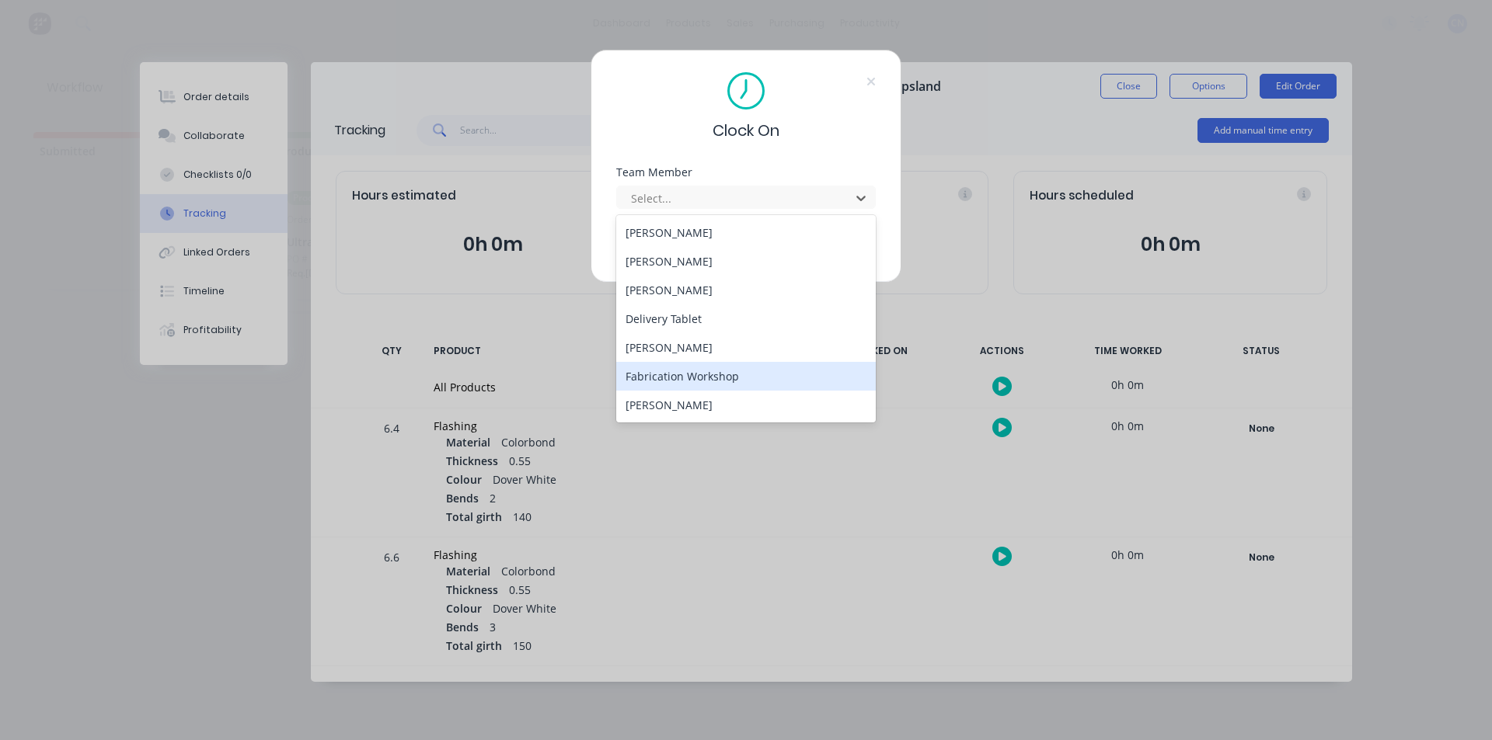
click at [684, 371] on div "Fabrication Workshop" at bounding box center [745, 376] width 259 height 29
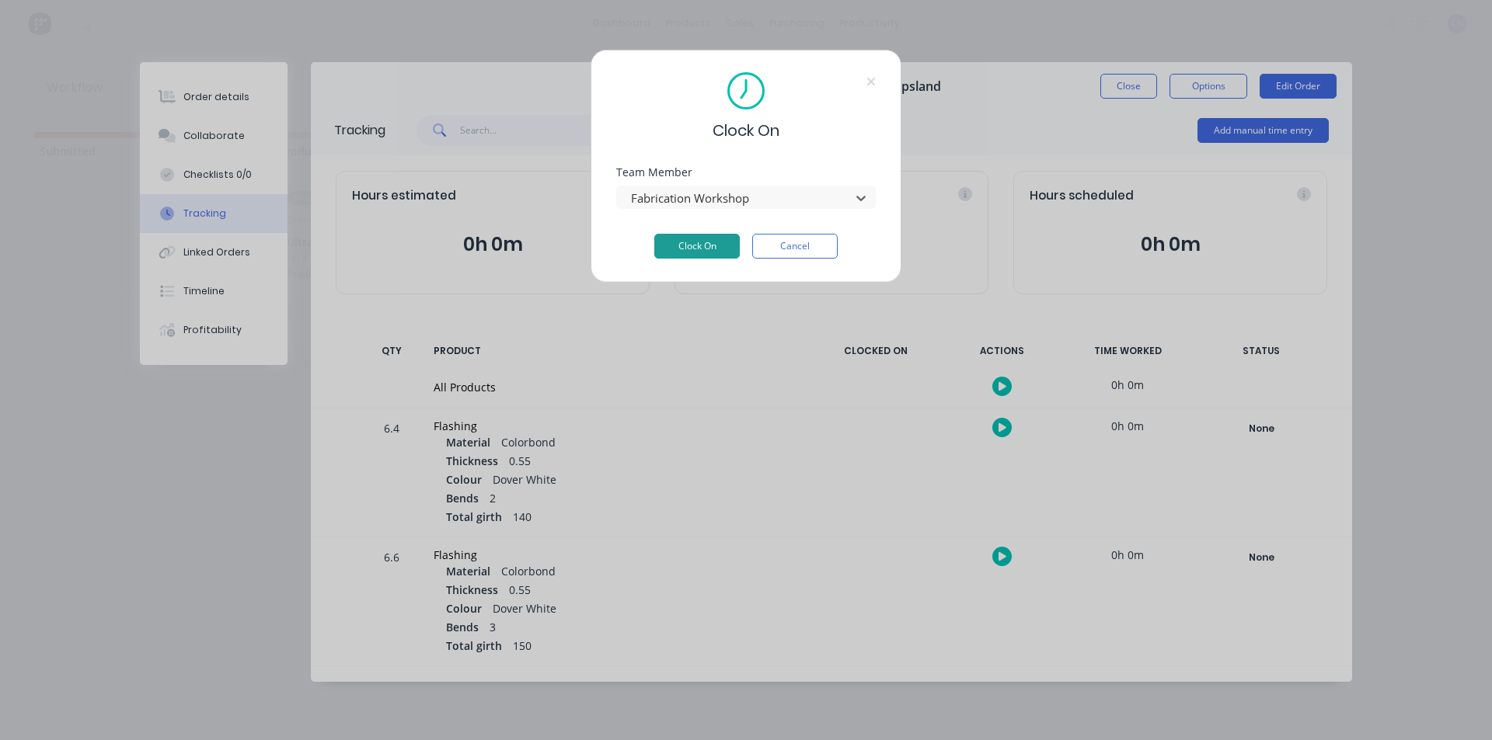
click at [679, 247] on button "Clock On" at bounding box center [696, 246] width 85 height 25
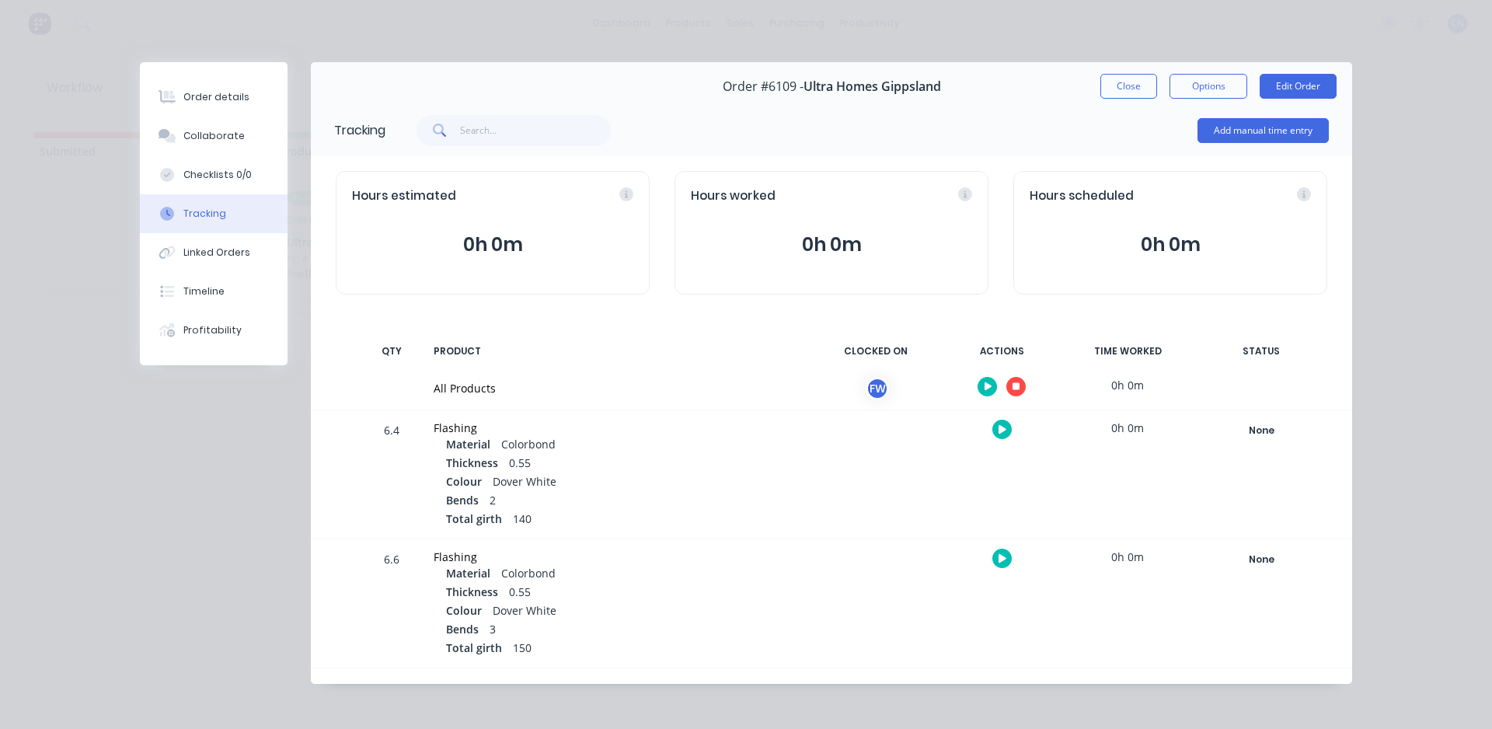
click at [1008, 379] on button "button" at bounding box center [1015, 386] width 19 height 19
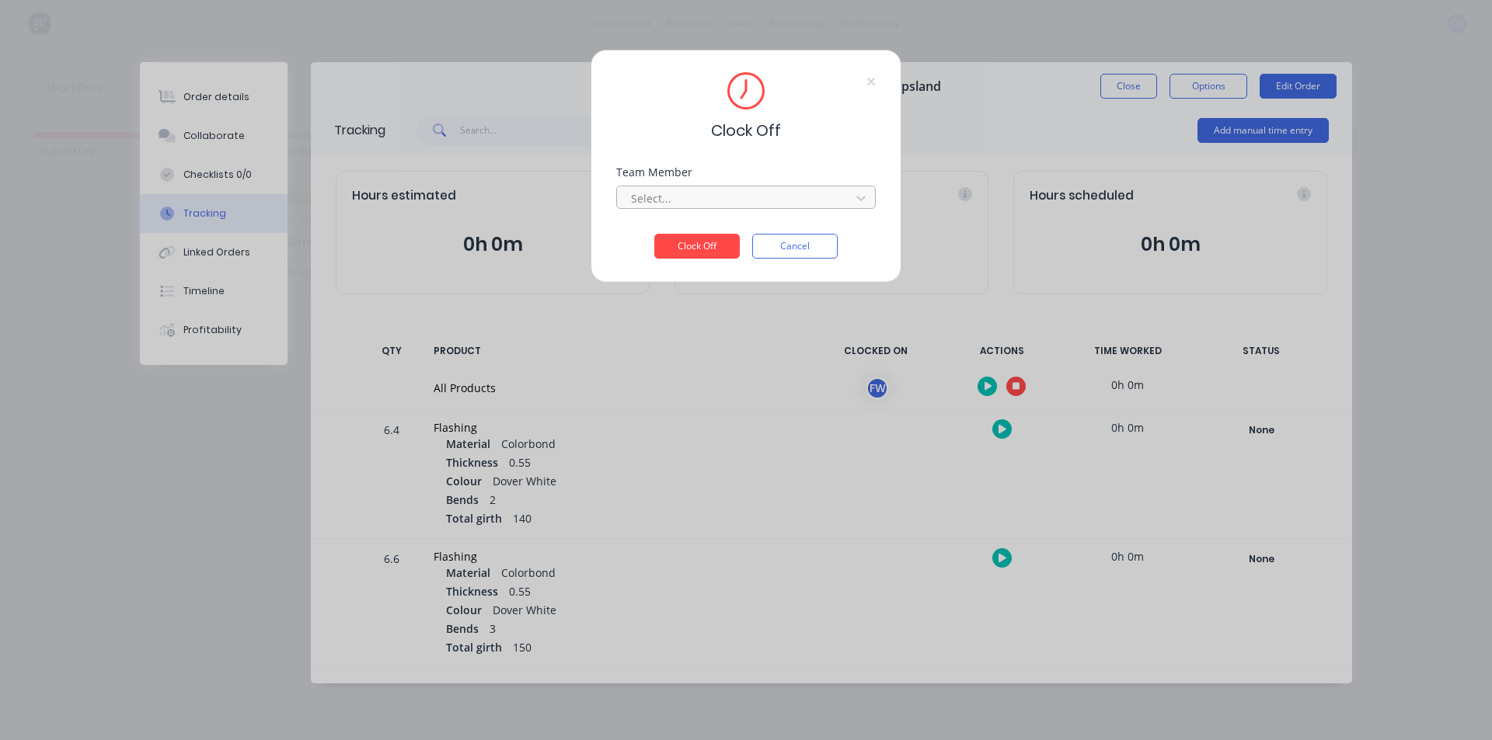
click at [722, 197] on div at bounding box center [735, 198] width 213 height 19
click at [688, 236] on div "Fabrication Workshop" at bounding box center [745, 232] width 259 height 29
click at [709, 249] on button "Clock Off" at bounding box center [696, 246] width 85 height 25
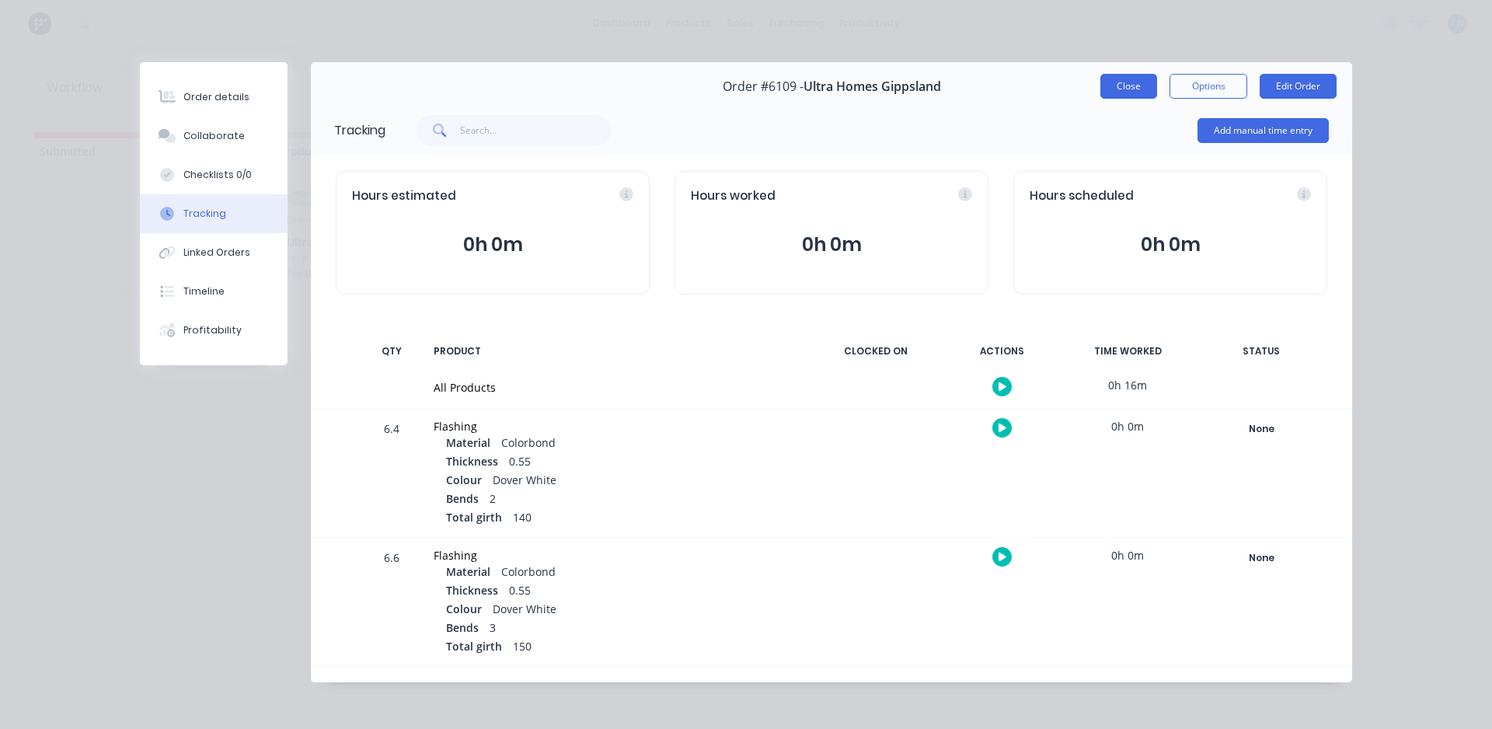
click at [1123, 92] on button "Close" at bounding box center [1128, 86] width 57 height 25
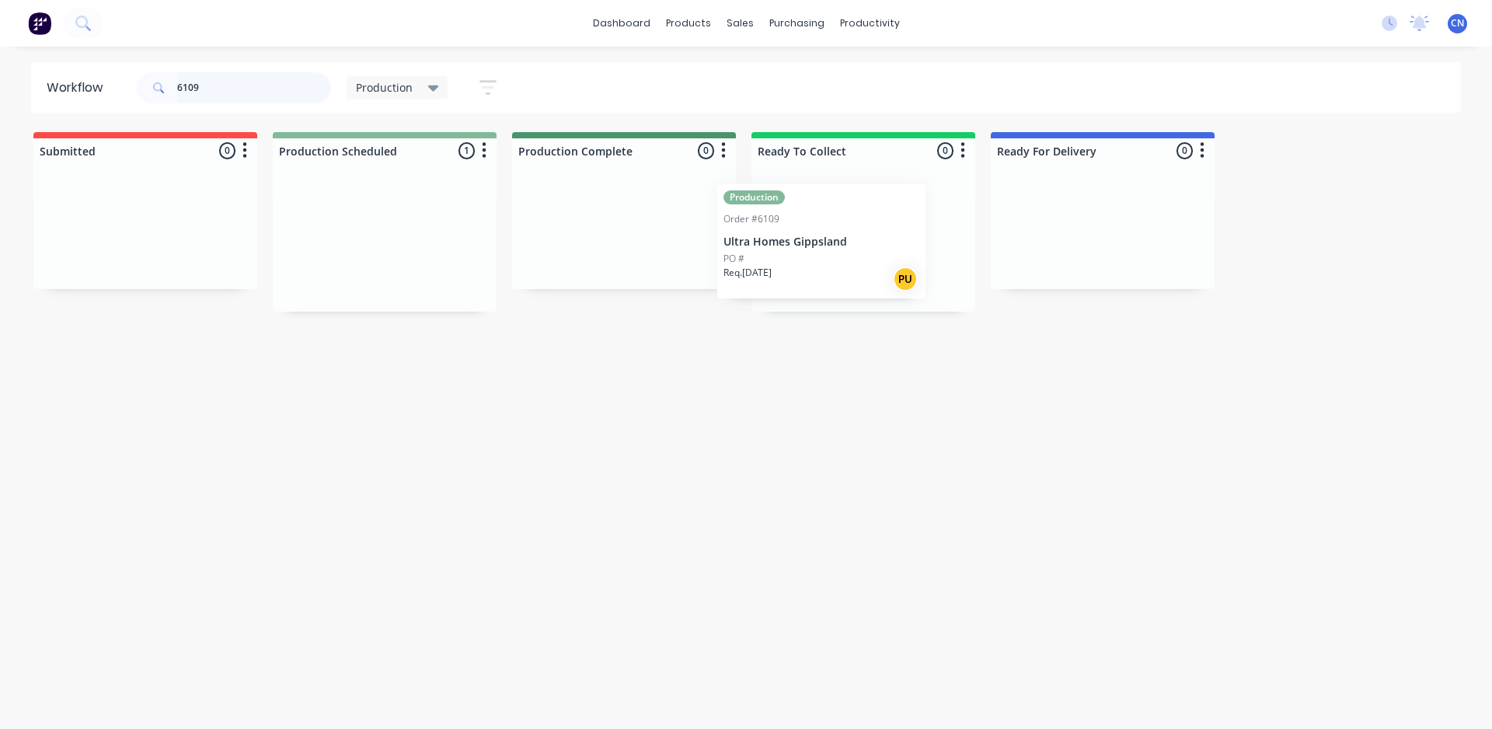
drag, startPoint x: 367, startPoint y: 272, endPoint x: 815, endPoint y: 273, distance: 448.2
click at [813, 271] on div "Submitted 0 Summaries Total order value Invoiced to date To be invoiced Product…" at bounding box center [1170, 221] width 2365 height 179
drag, startPoint x: 256, startPoint y: 86, endPoint x: 0, endPoint y: 141, distance: 261.3
click at [0, 141] on div "Workflow 6109 Production Save new view None edit Production (Default) edit Comp…" at bounding box center [746, 379] width 1492 height 635
type input "6118"
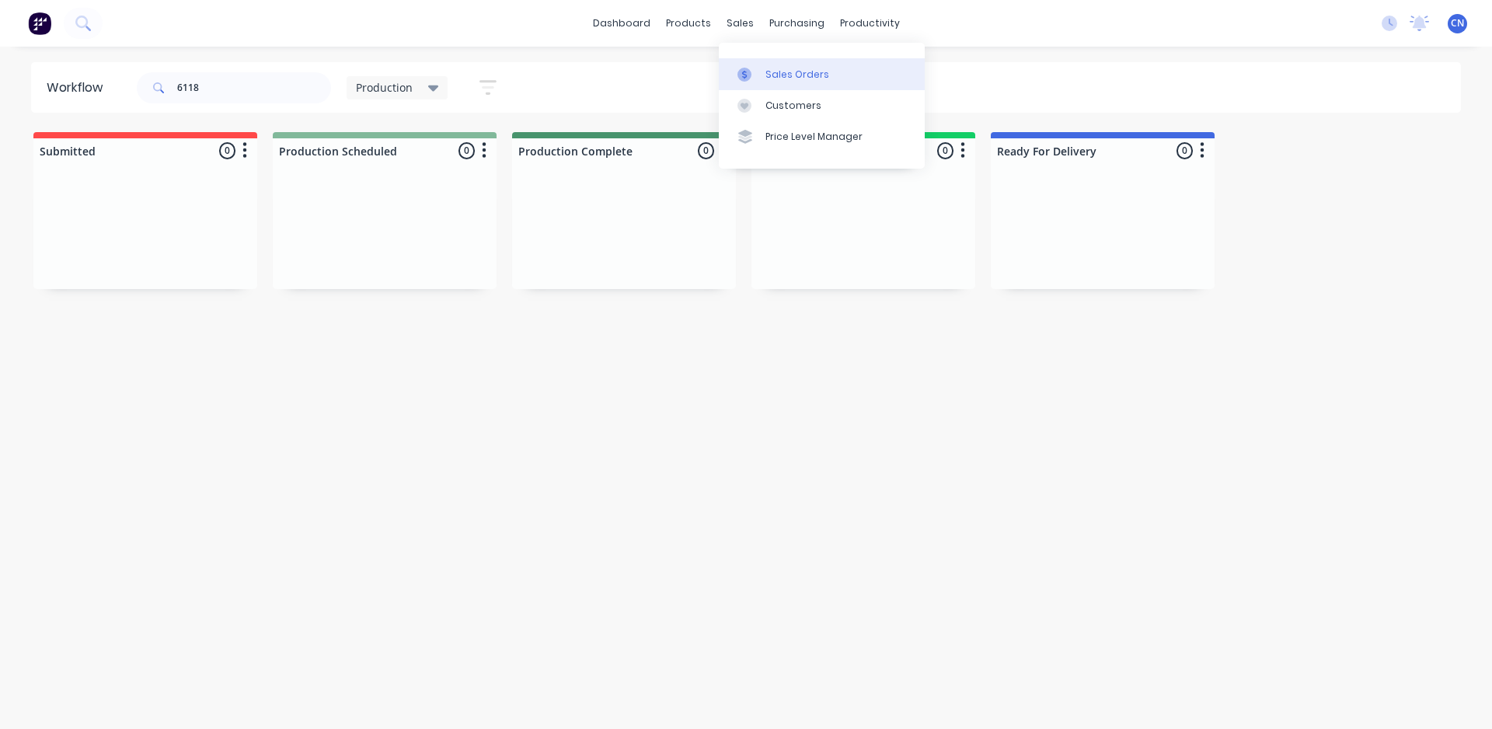
click at [775, 68] on div "Sales Orders" at bounding box center [797, 75] width 64 height 14
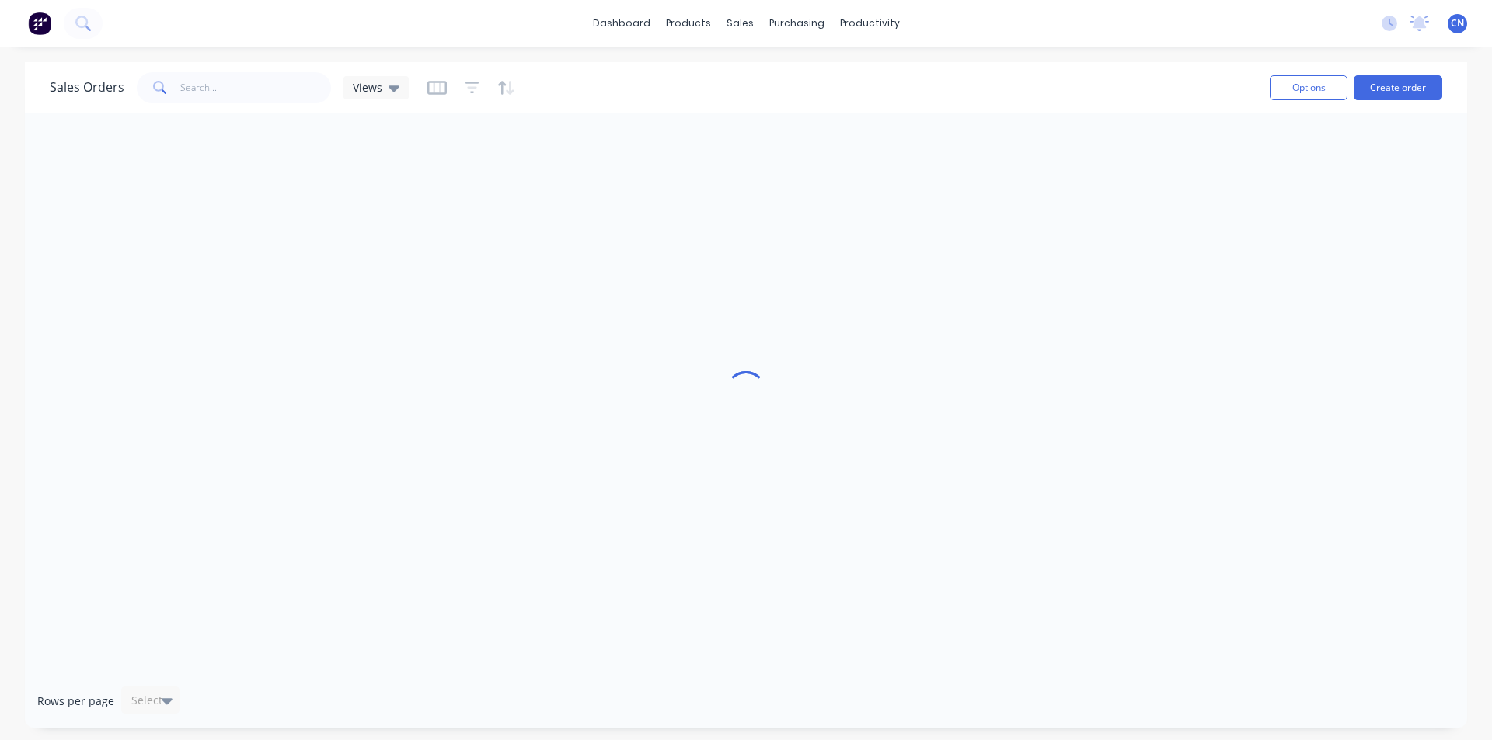
click at [175, 87] on span at bounding box center [159, 87] width 44 height 31
click at [194, 98] on input "text" at bounding box center [255, 87] width 151 height 31
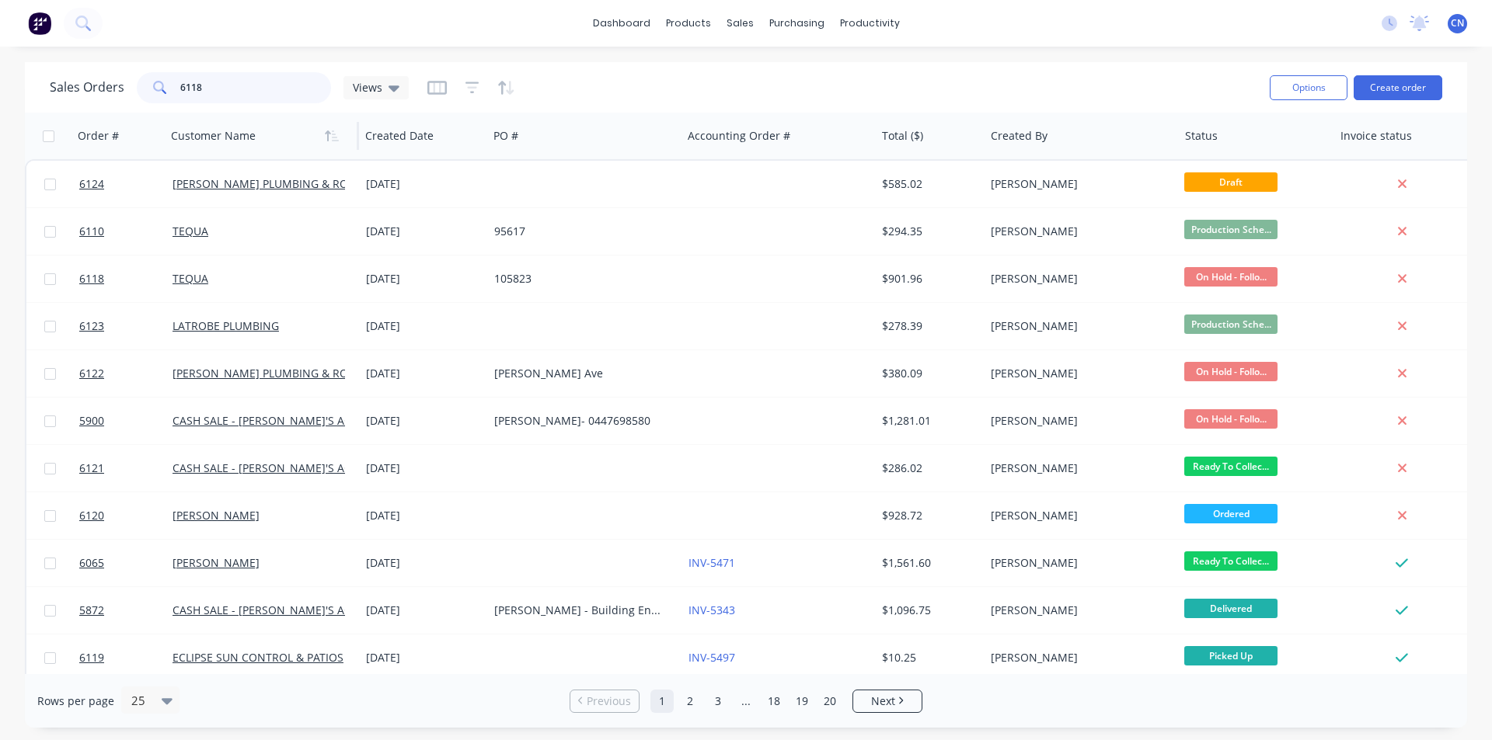
type input "6118"
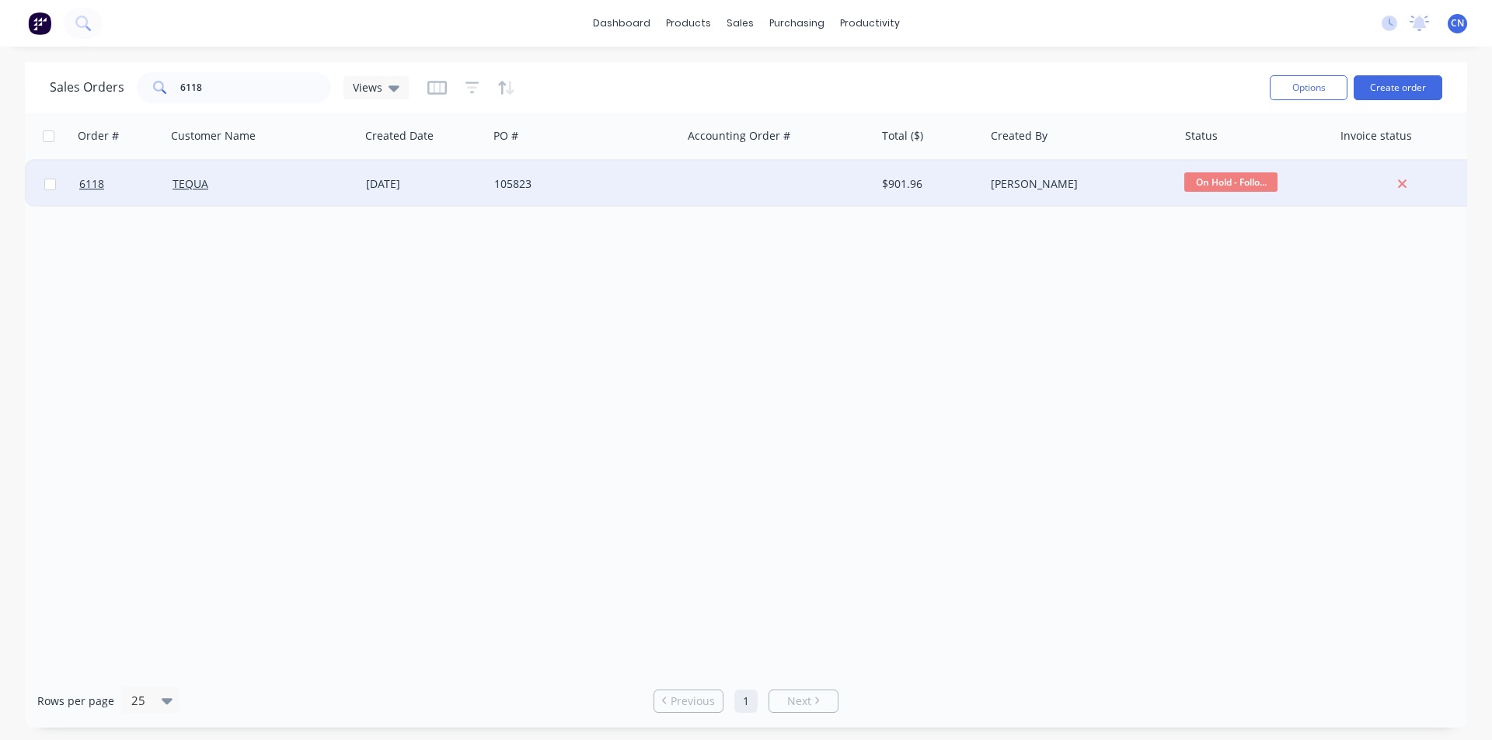
click at [714, 177] on div at bounding box center [778, 184] width 193 height 47
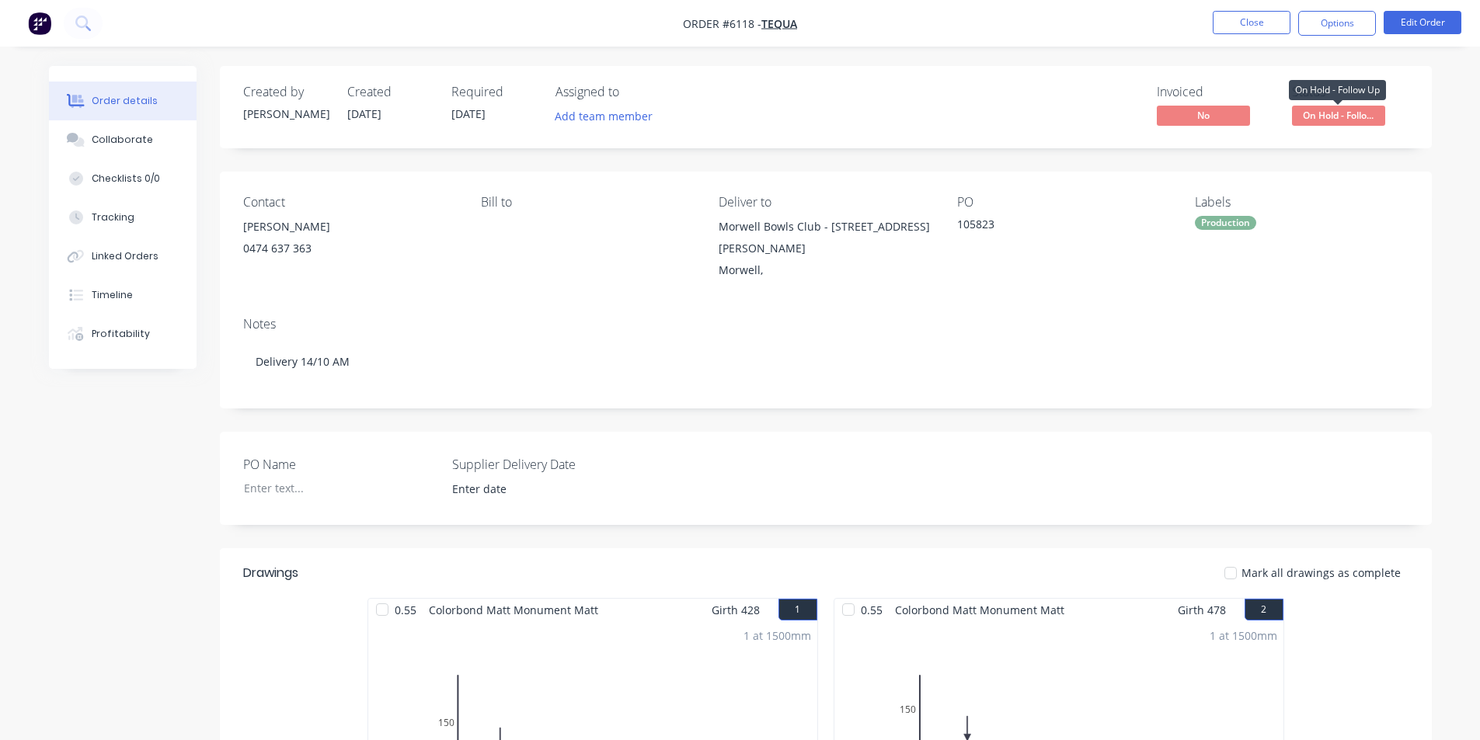
click at [1367, 117] on span "On Hold - Follo..." at bounding box center [1338, 115] width 93 height 19
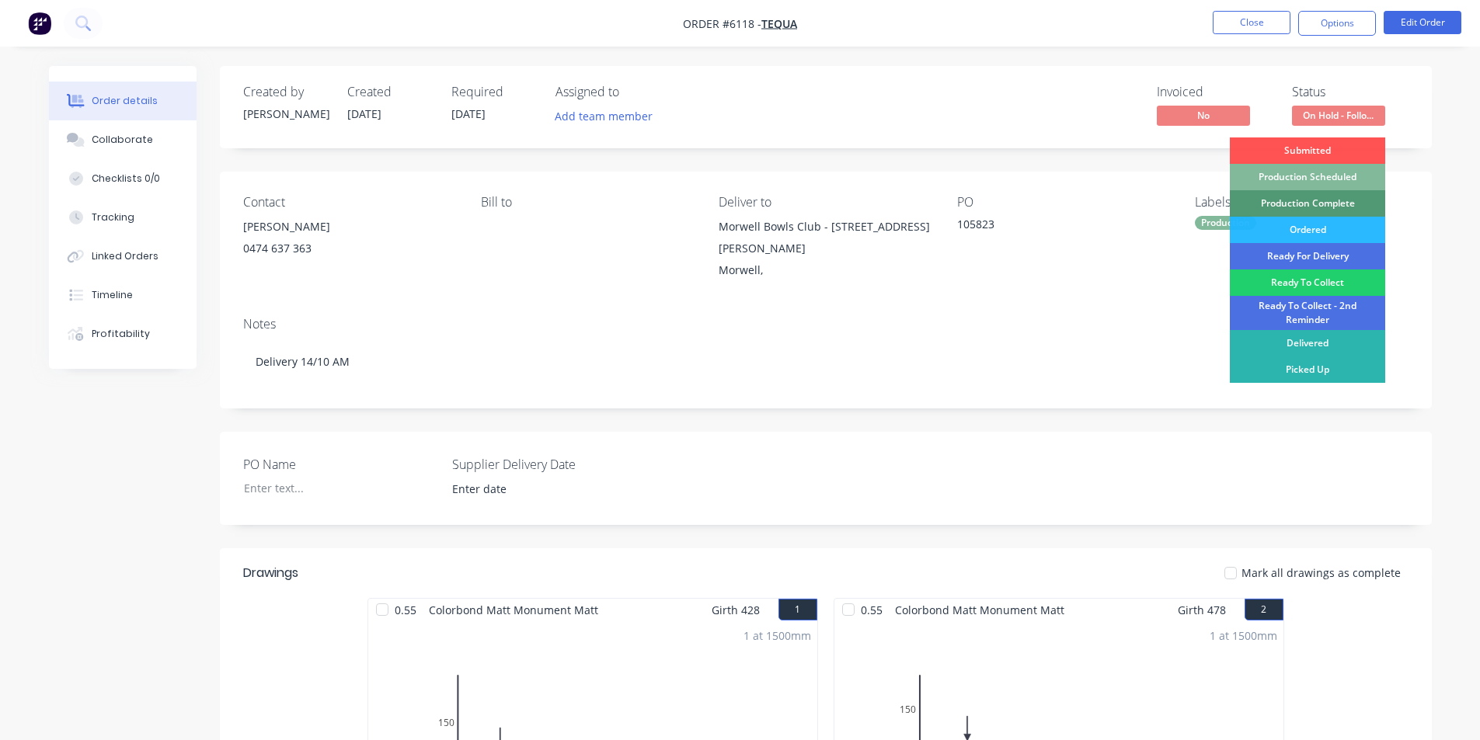
click at [1333, 174] on div "Production Scheduled" at bounding box center [1307, 177] width 155 height 26
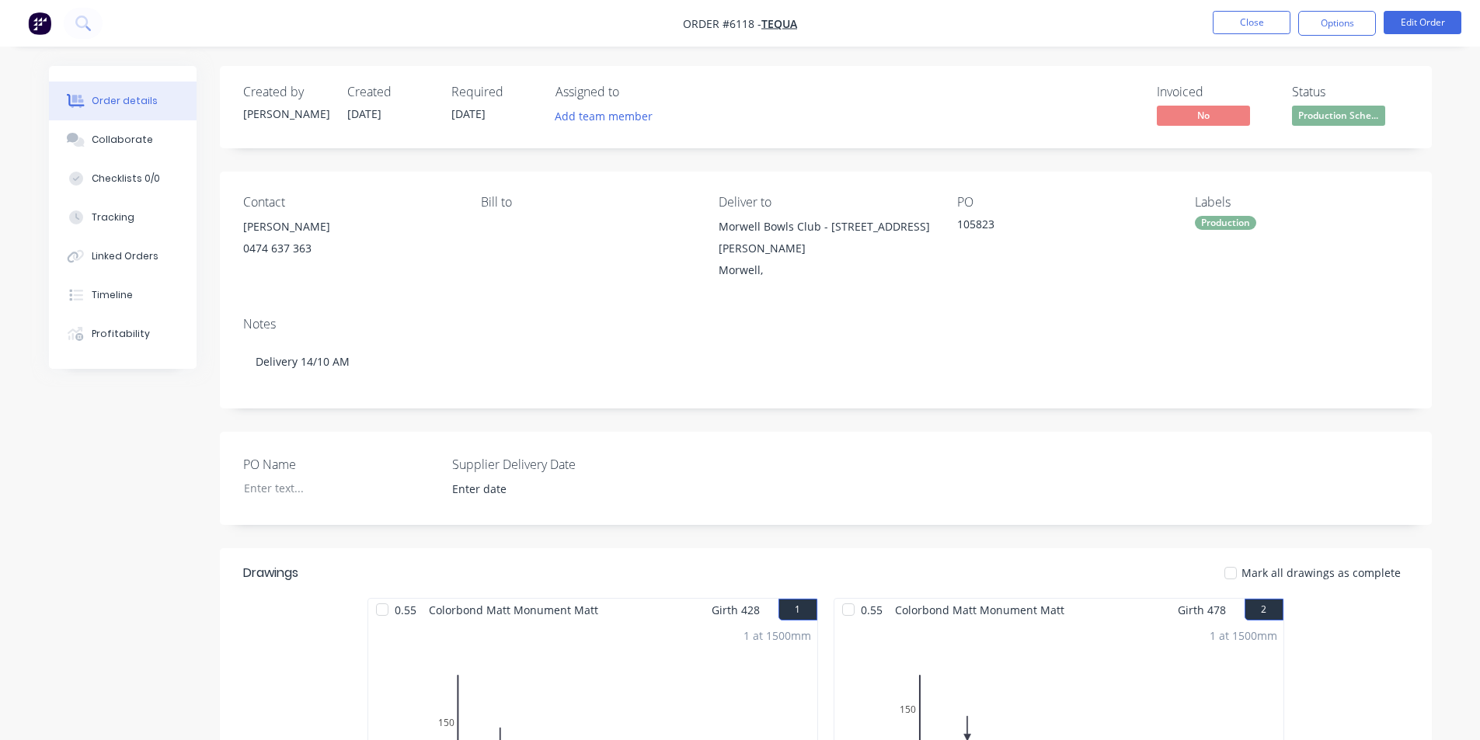
click at [1423, 113] on div "Created by [PERSON_NAME] Created [DATE] Required [DATE] Assigned to Add team me…" at bounding box center [826, 107] width 1212 height 82
click at [1246, 16] on button "Close" at bounding box center [1252, 22] width 78 height 23
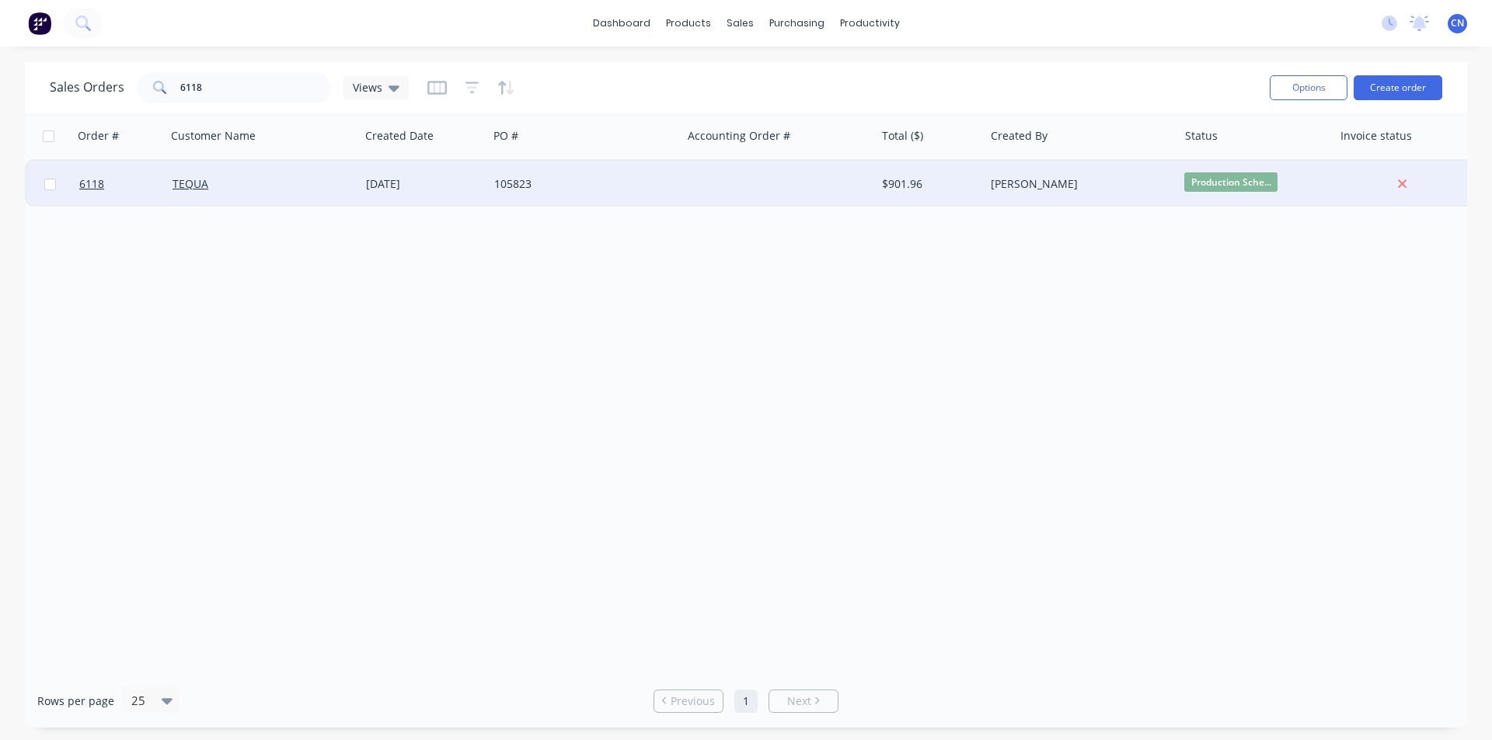
click at [712, 188] on div at bounding box center [778, 184] width 193 height 47
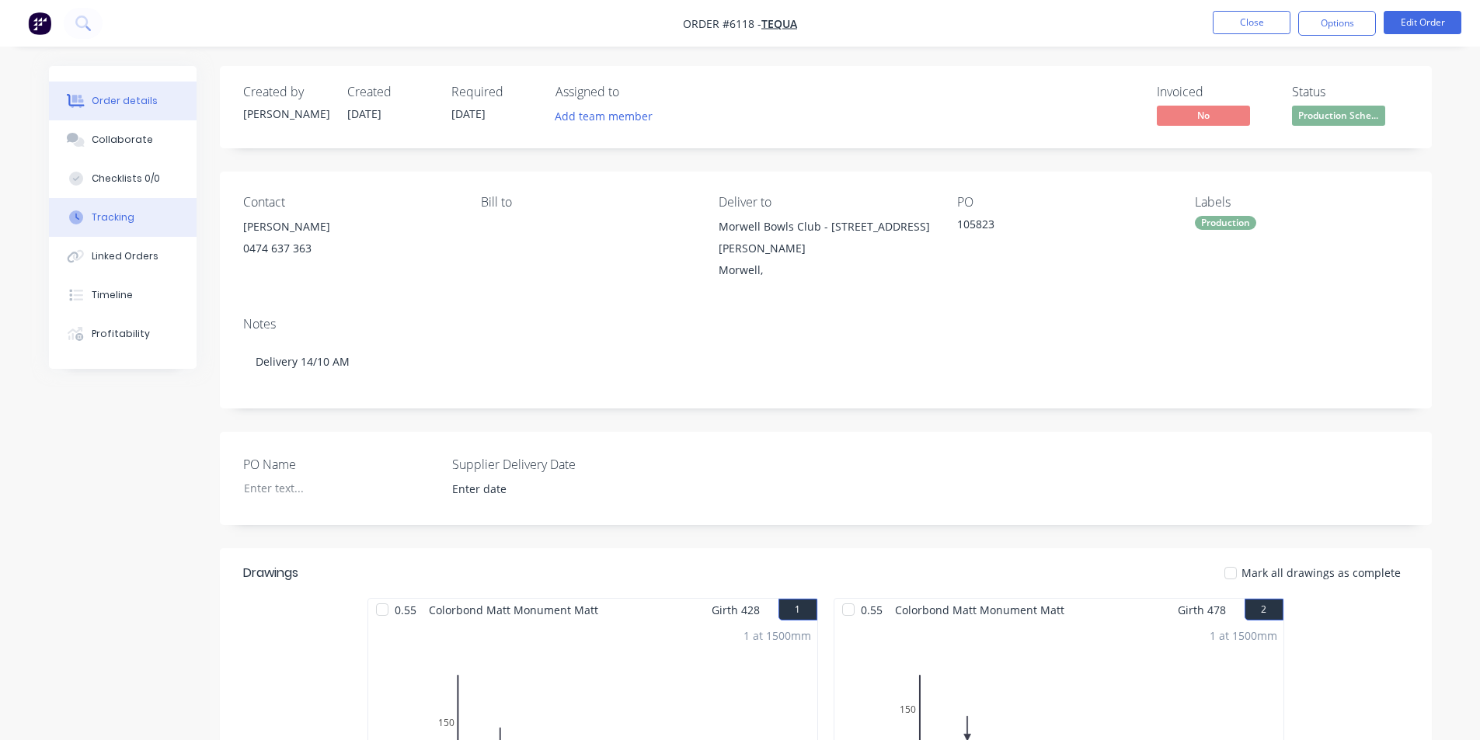
click at [127, 218] on div "Tracking" at bounding box center [113, 218] width 43 height 14
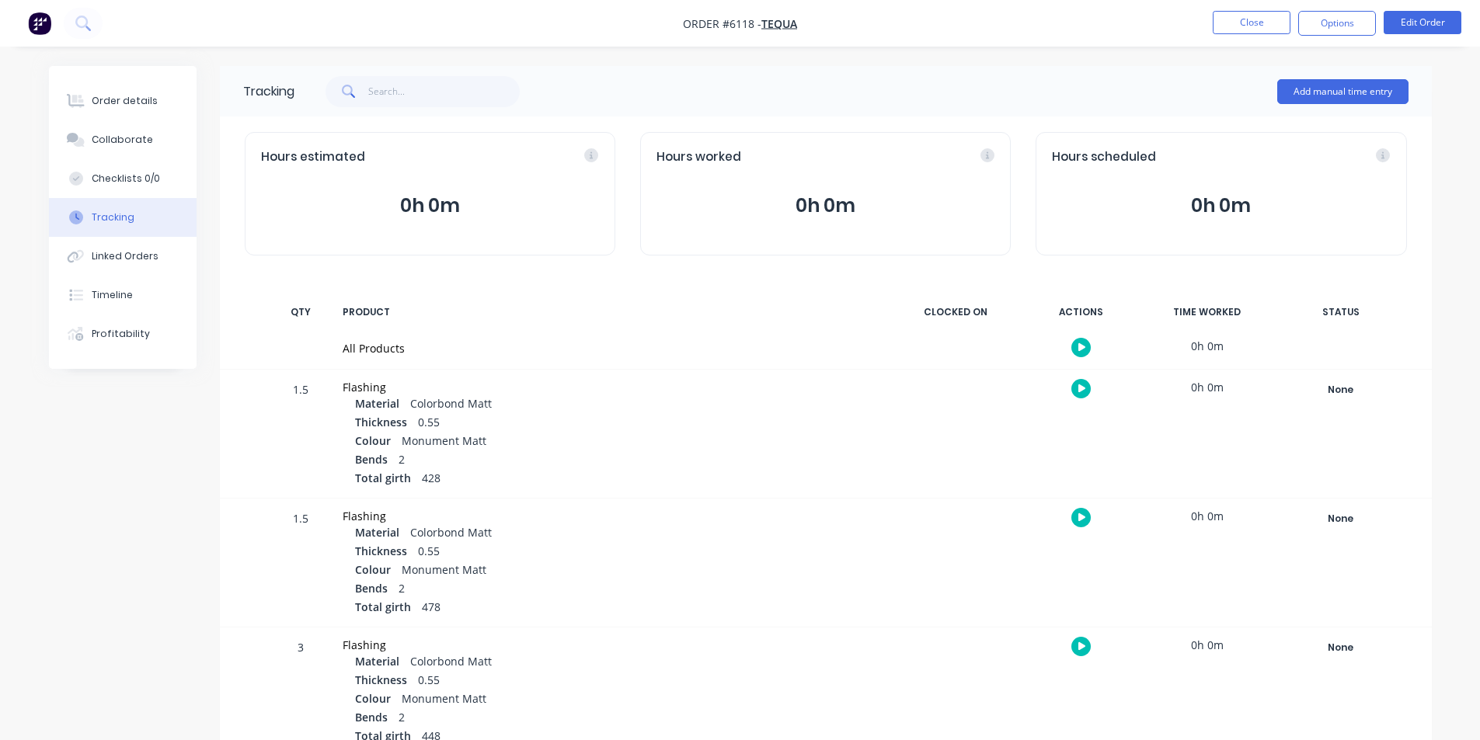
click at [1081, 341] on button "button" at bounding box center [1080, 347] width 19 height 19
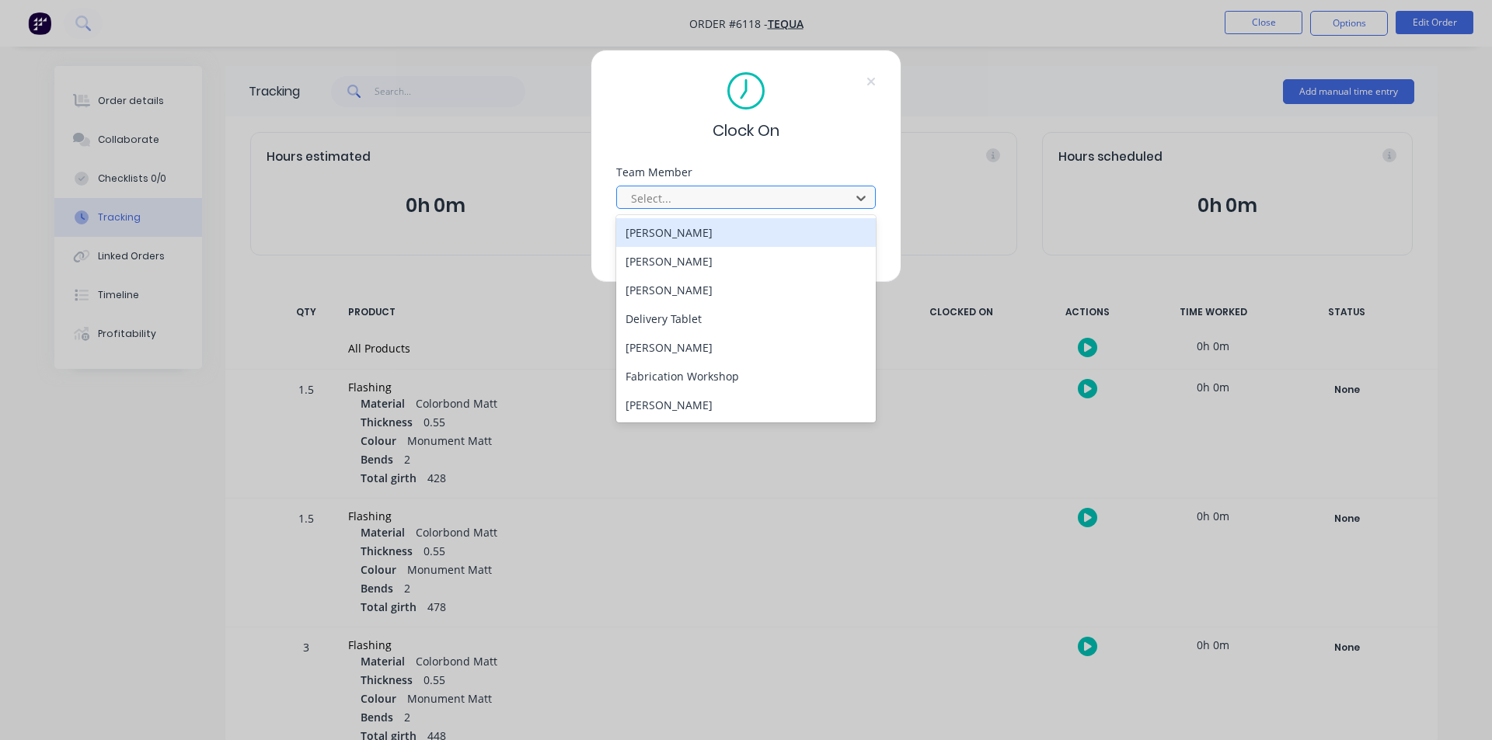
click at [752, 197] on div at bounding box center [735, 198] width 213 height 19
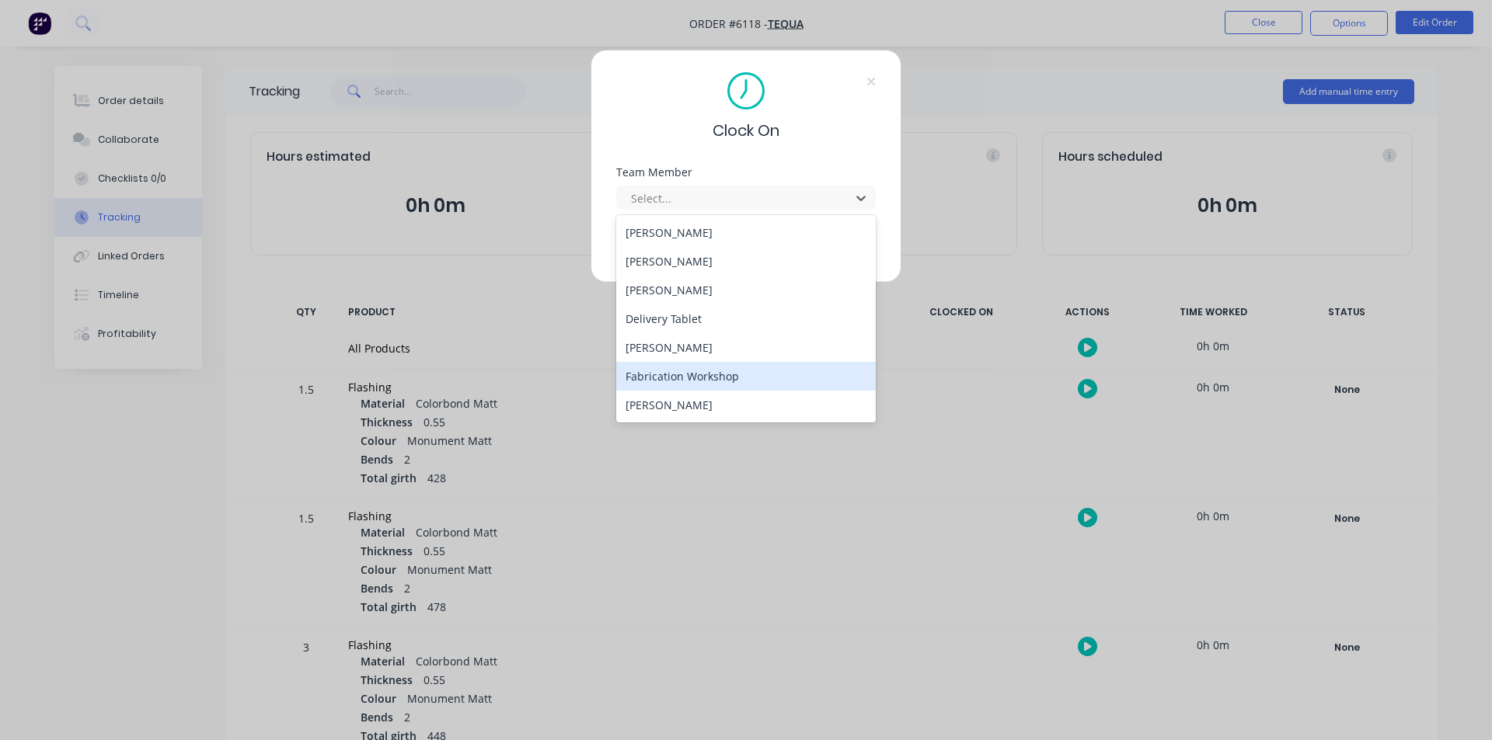
click at [736, 373] on div "Fabrication Workshop" at bounding box center [745, 376] width 259 height 29
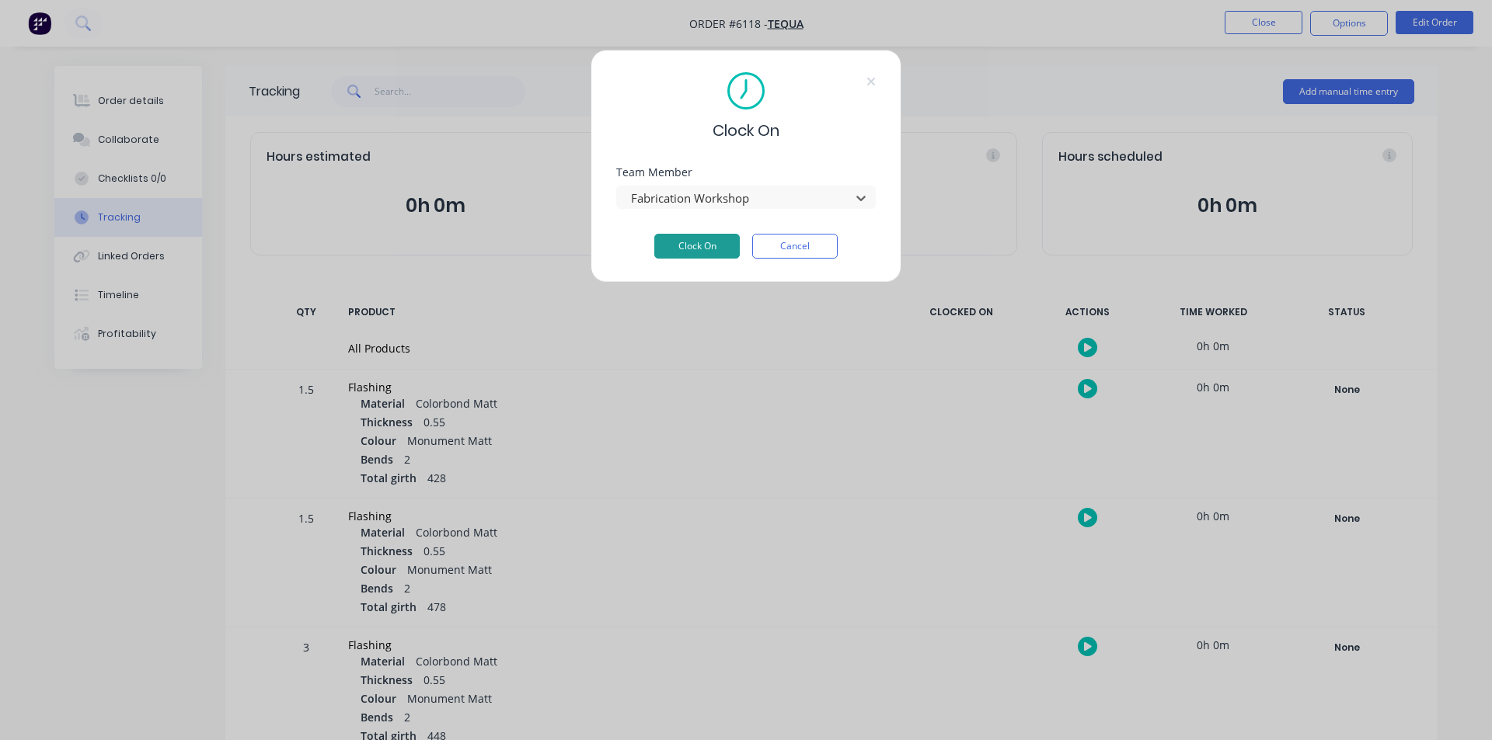
click at [689, 245] on button "Clock On" at bounding box center [696, 246] width 85 height 25
